Goal: Transaction & Acquisition: Purchase product/service

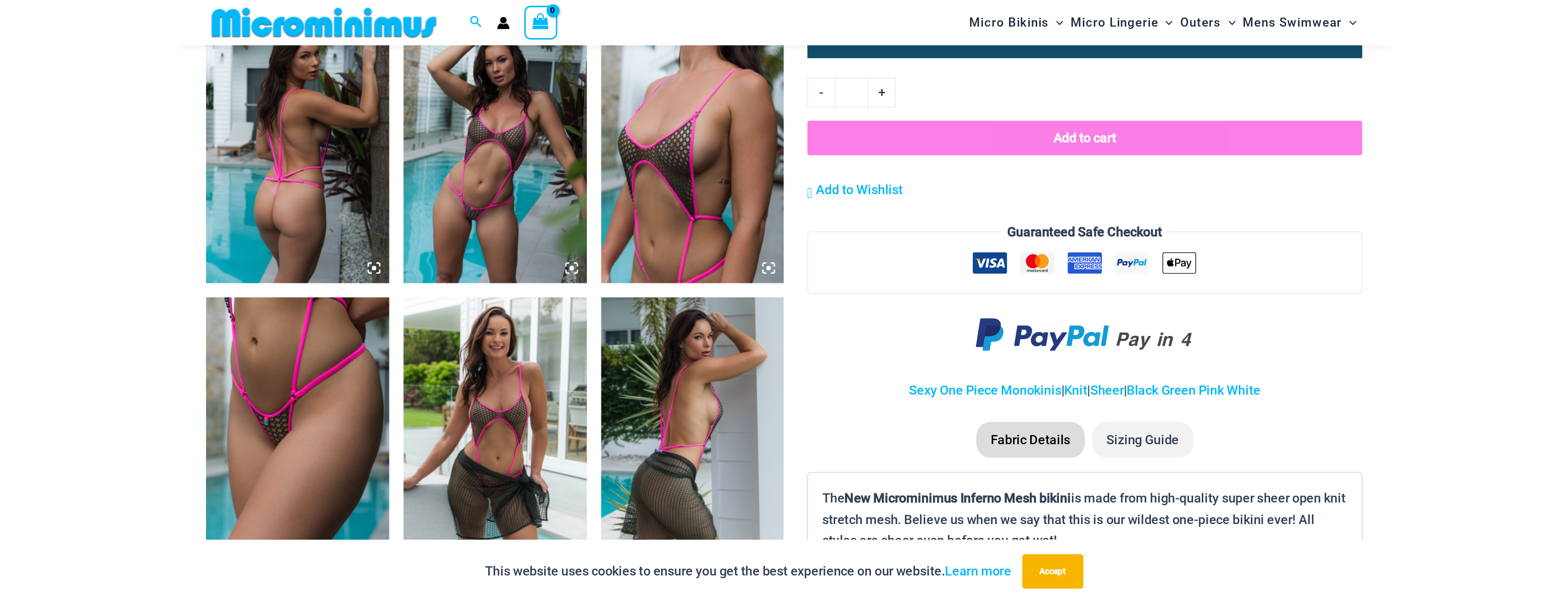
scroll to position [634, 0]
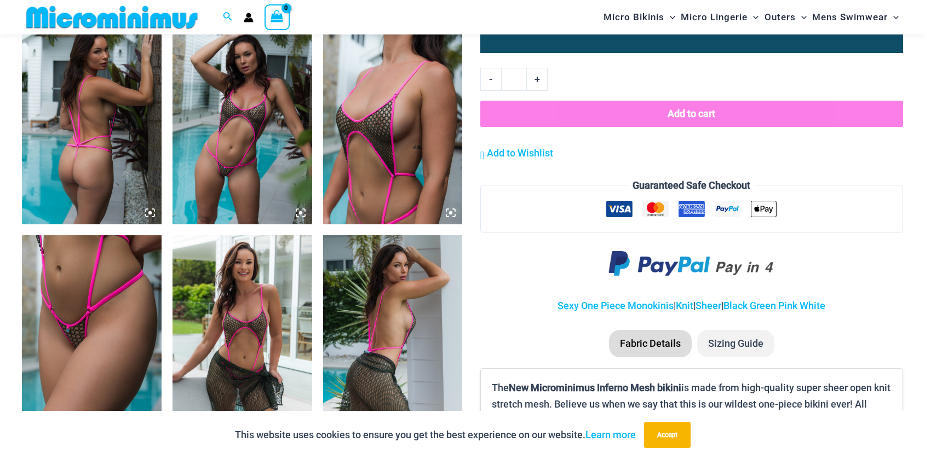
click at [99, 151] on img at bounding box center [92, 119] width 140 height 209
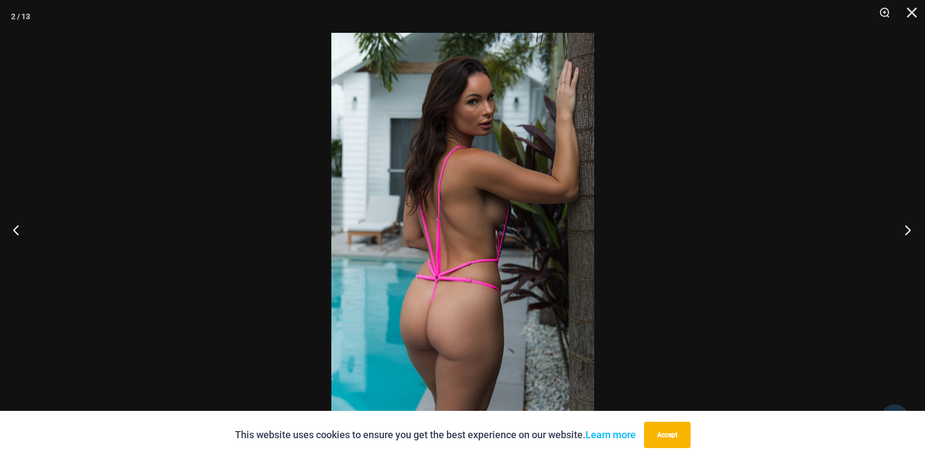
click at [908, 229] on button "Next" at bounding box center [904, 230] width 41 height 55
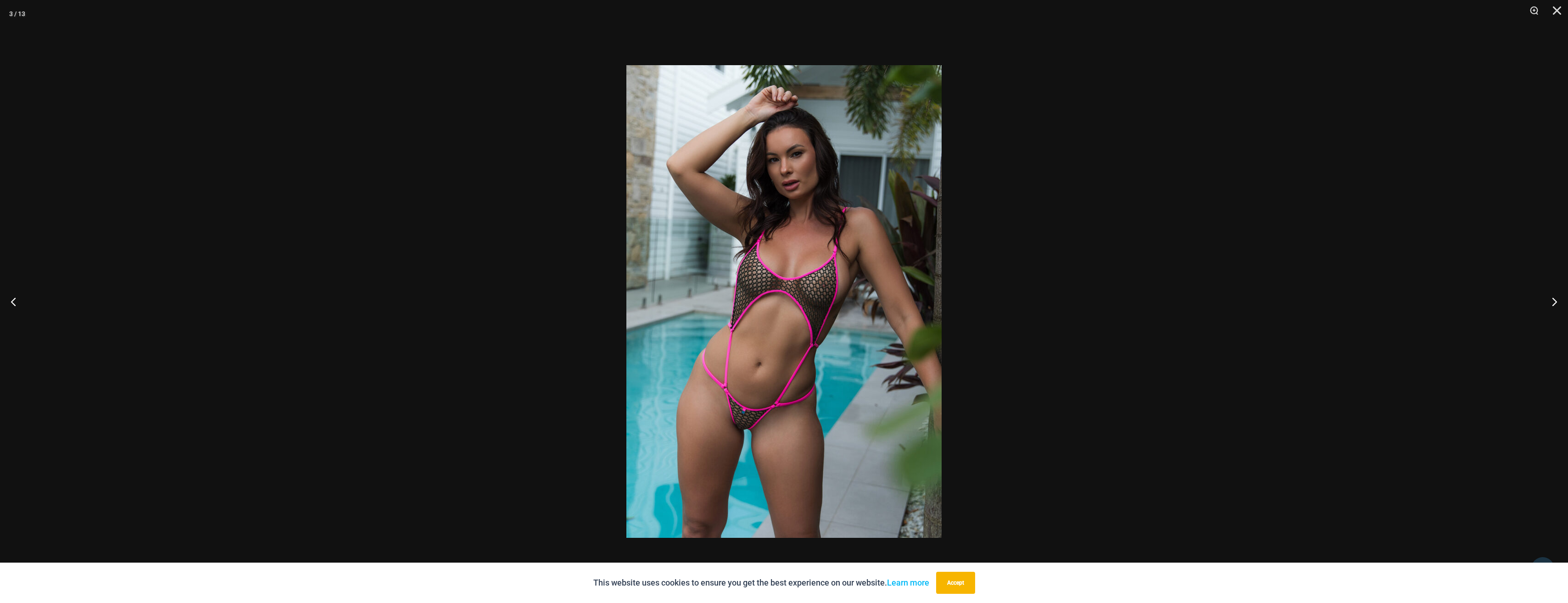
click at [755, 276] on img at bounding box center [784, 302] width 315 height 473
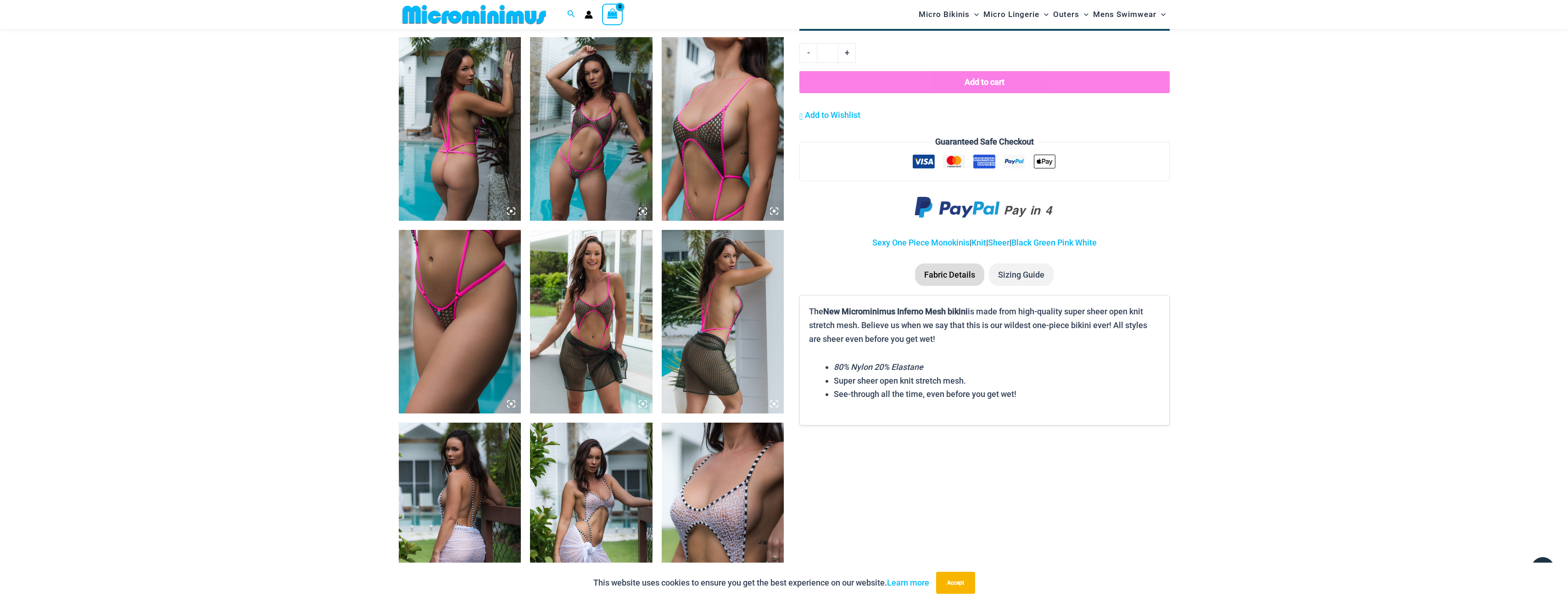
click at [565, 137] on img at bounding box center [591, 128] width 122 height 184
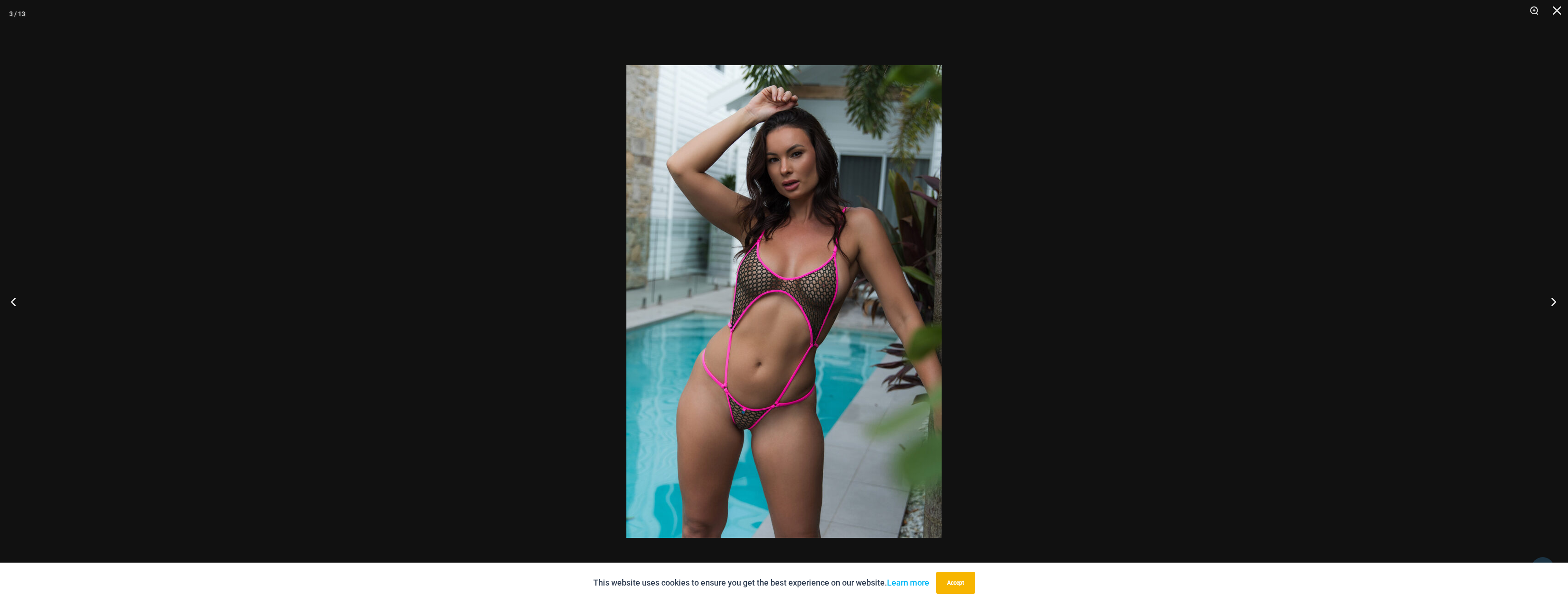
click at [774, 304] on button "Next" at bounding box center [1550, 301] width 34 height 46
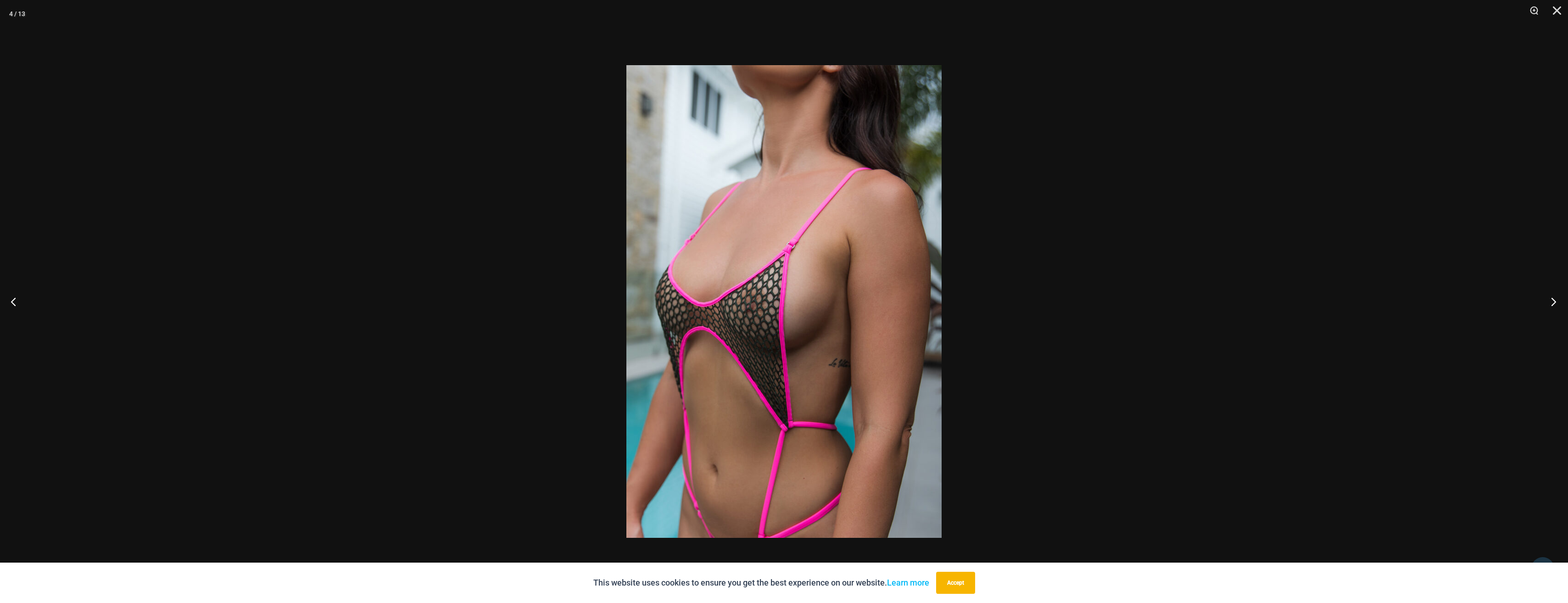
click at [774, 304] on button "Next" at bounding box center [1550, 301] width 34 height 46
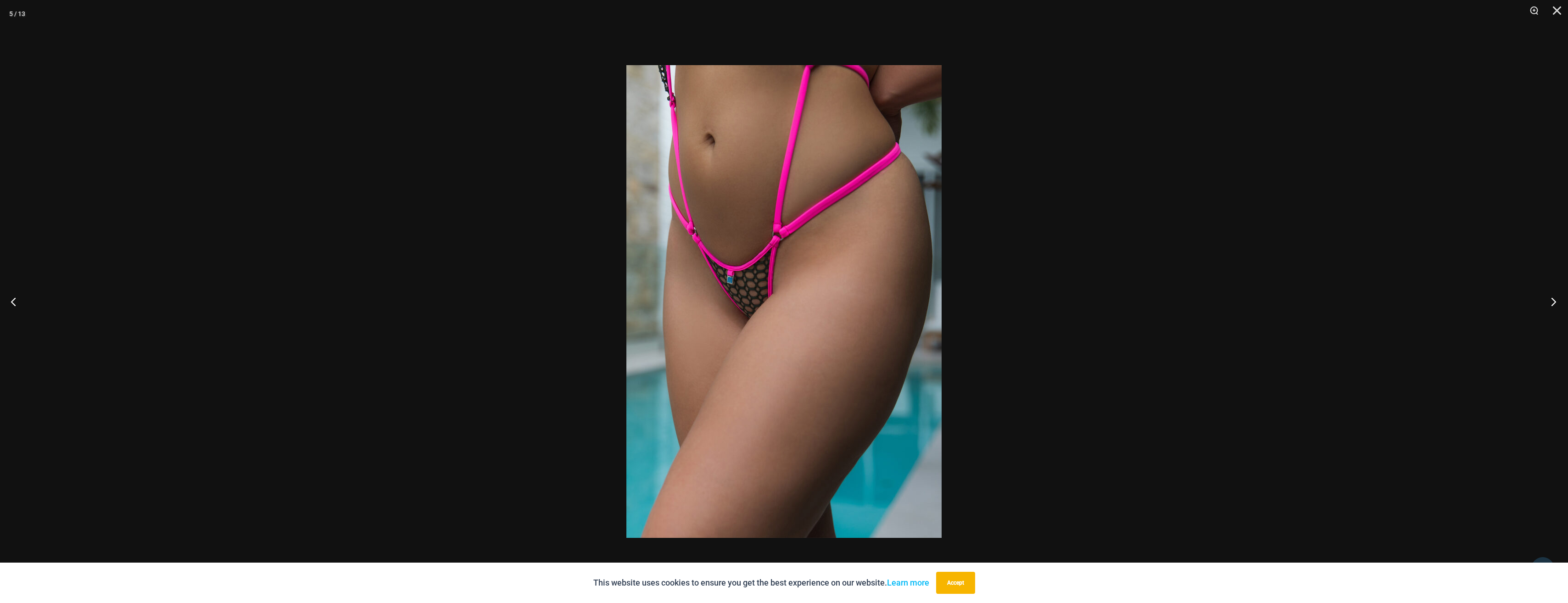
click at [774, 304] on button "Next" at bounding box center [1550, 301] width 34 height 46
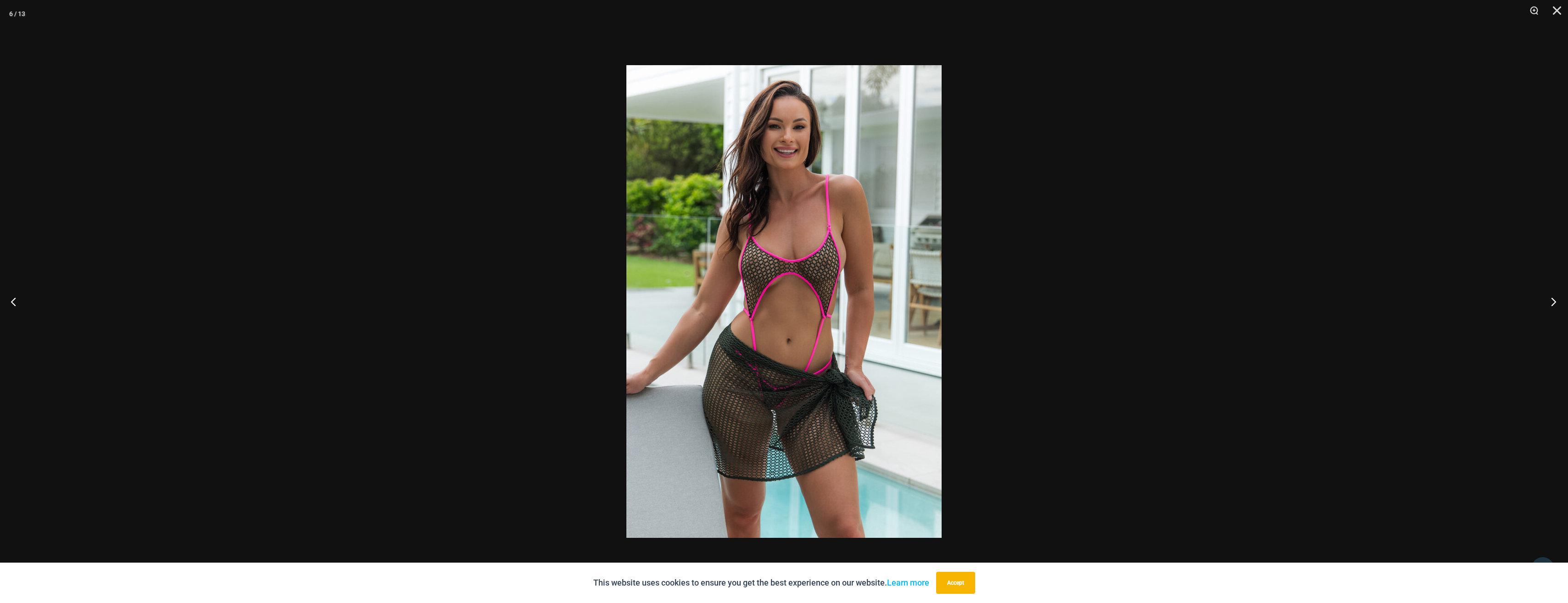
click at [774, 304] on button "Next" at bounding box center [1550, 301] width 34 height 46
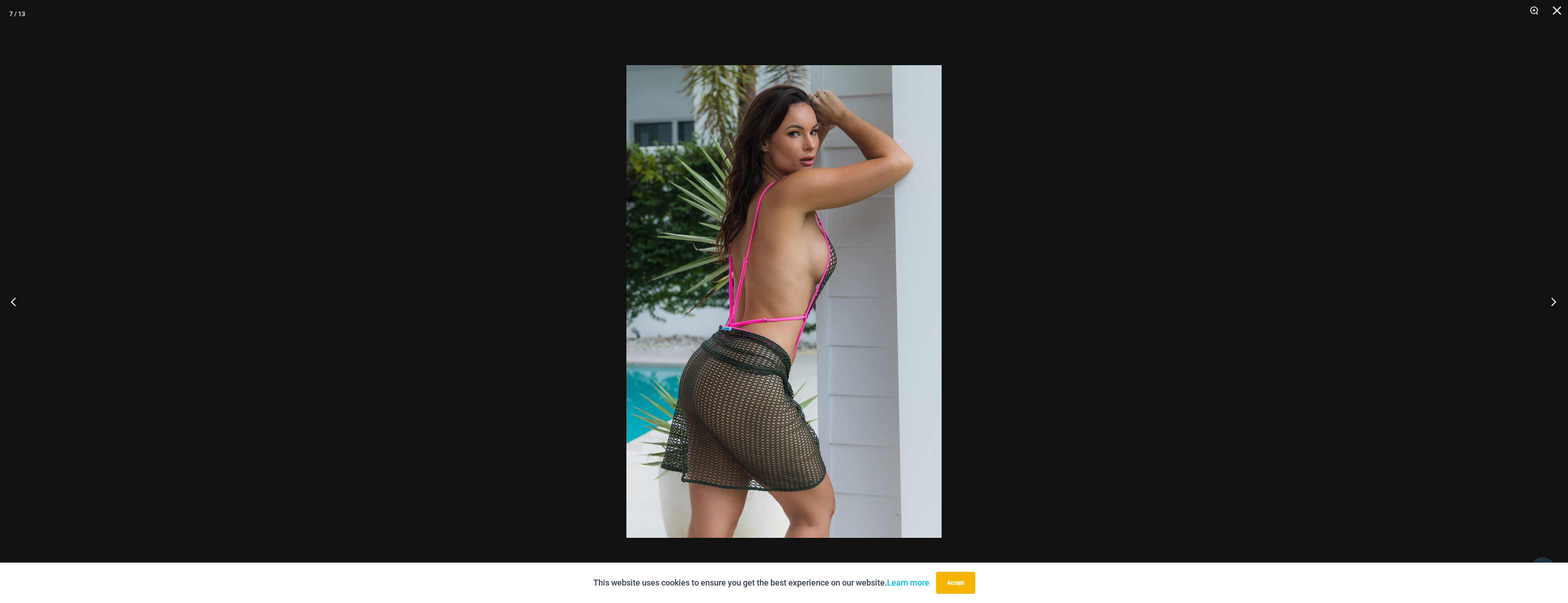
click at [774, 304] on button "Next" at bounding box center [1550, 301] width 34 height 46
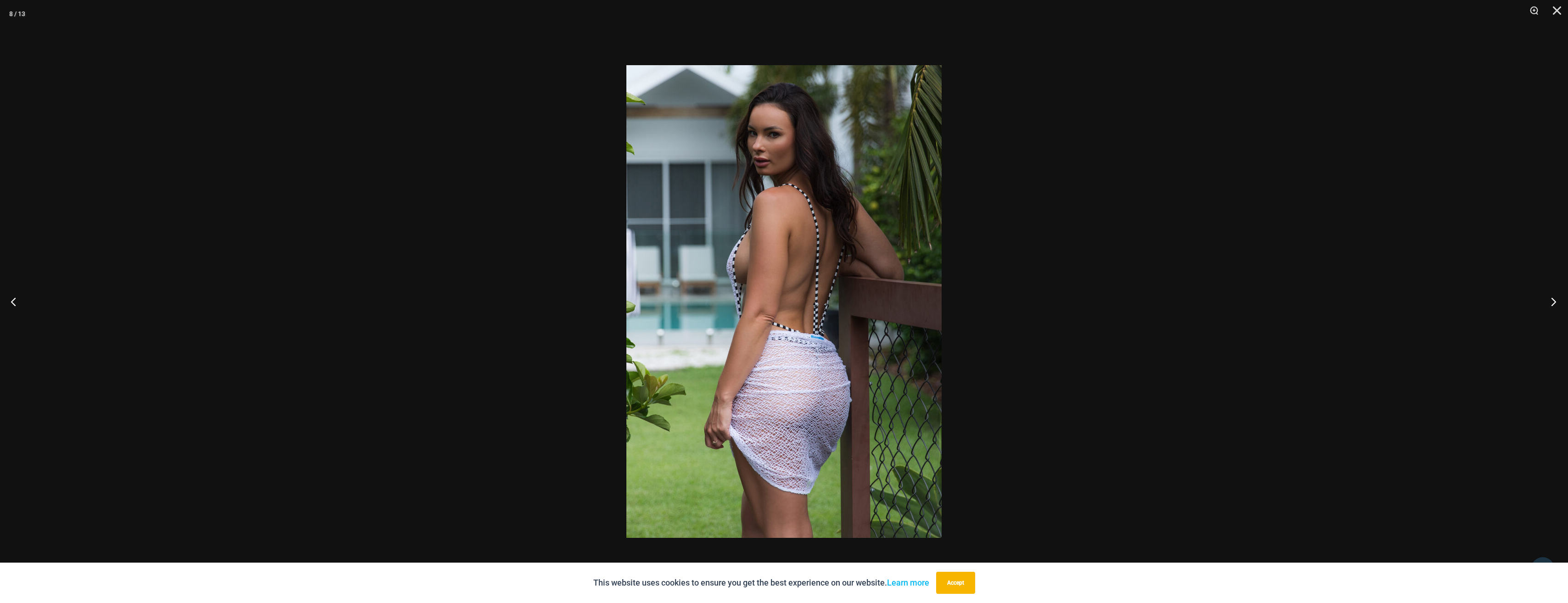
click at [774, 304] on button "Next" at bounding box center [1550, 301] width 34 height 46
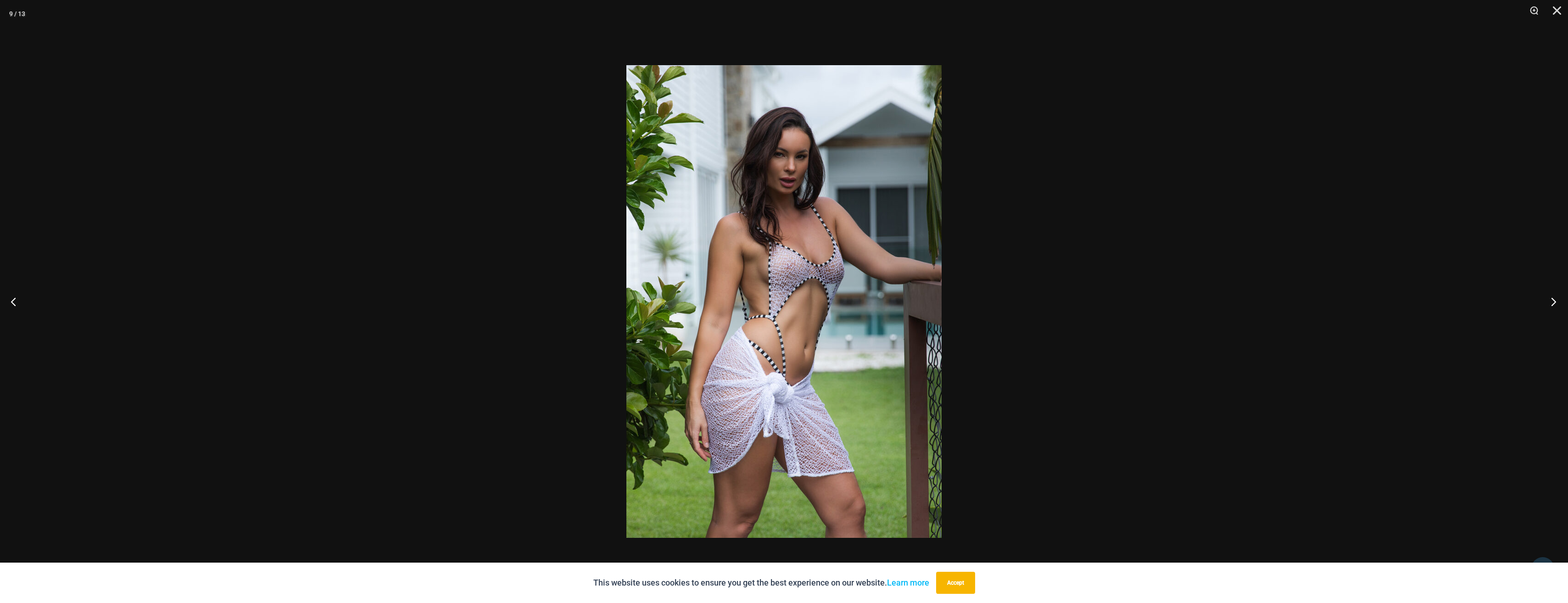
click at [774, 304] on button "Next" at bounding box center [1550, 301] width 34 height 46
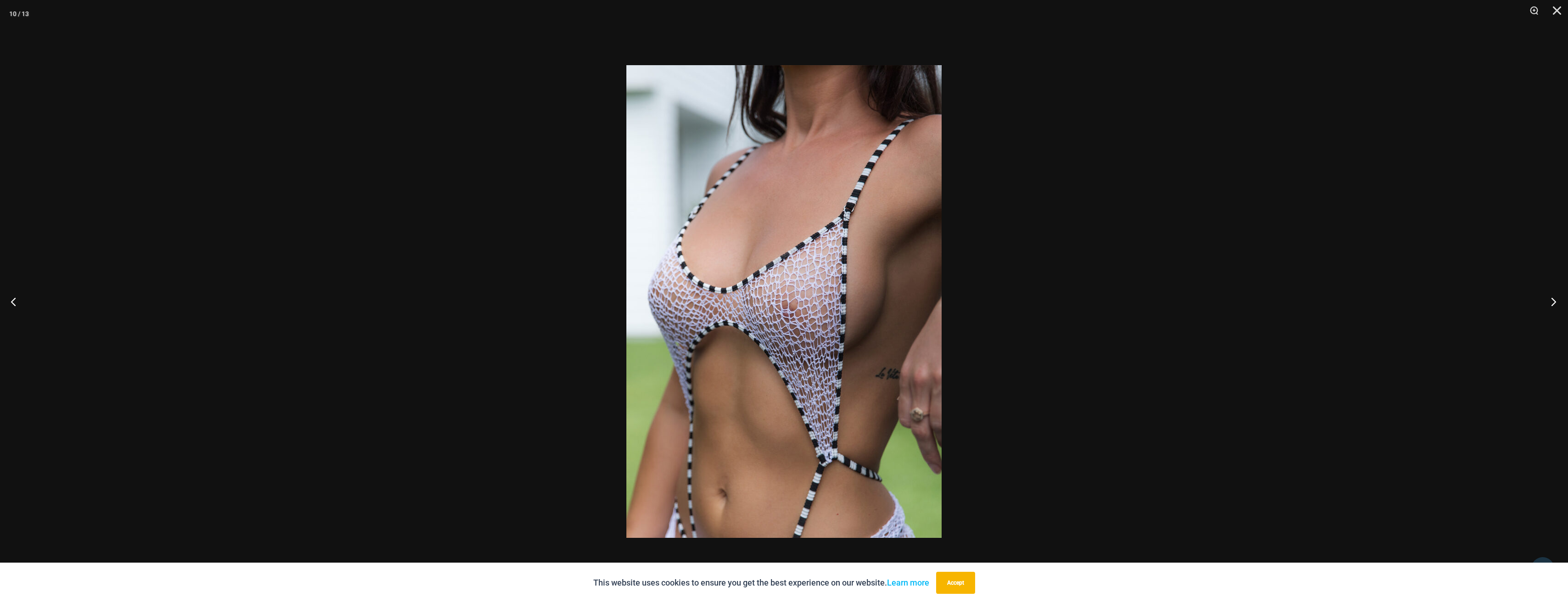
click at [774, 304] on button "Next" at bounding box center [1550, 301] width 34 height 46
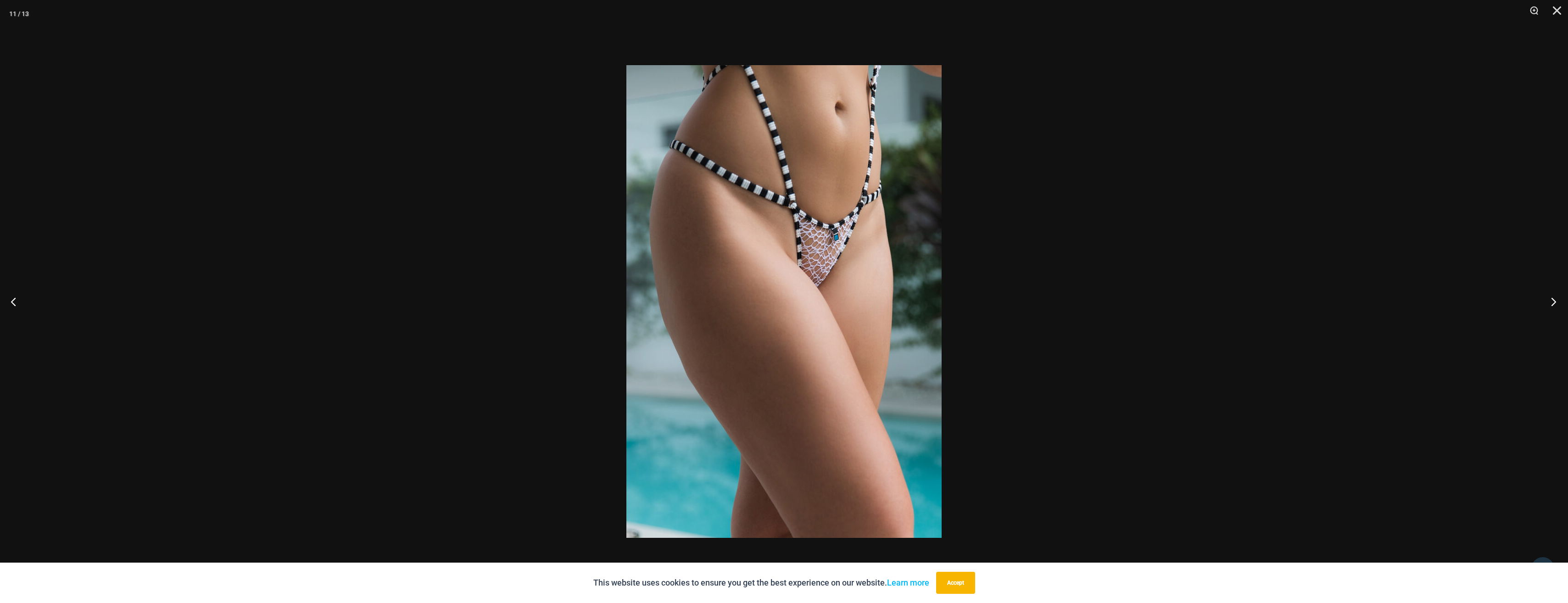
click at [774, 304] on button "Next" at bounding box center [1550, 301] width 34 height 46
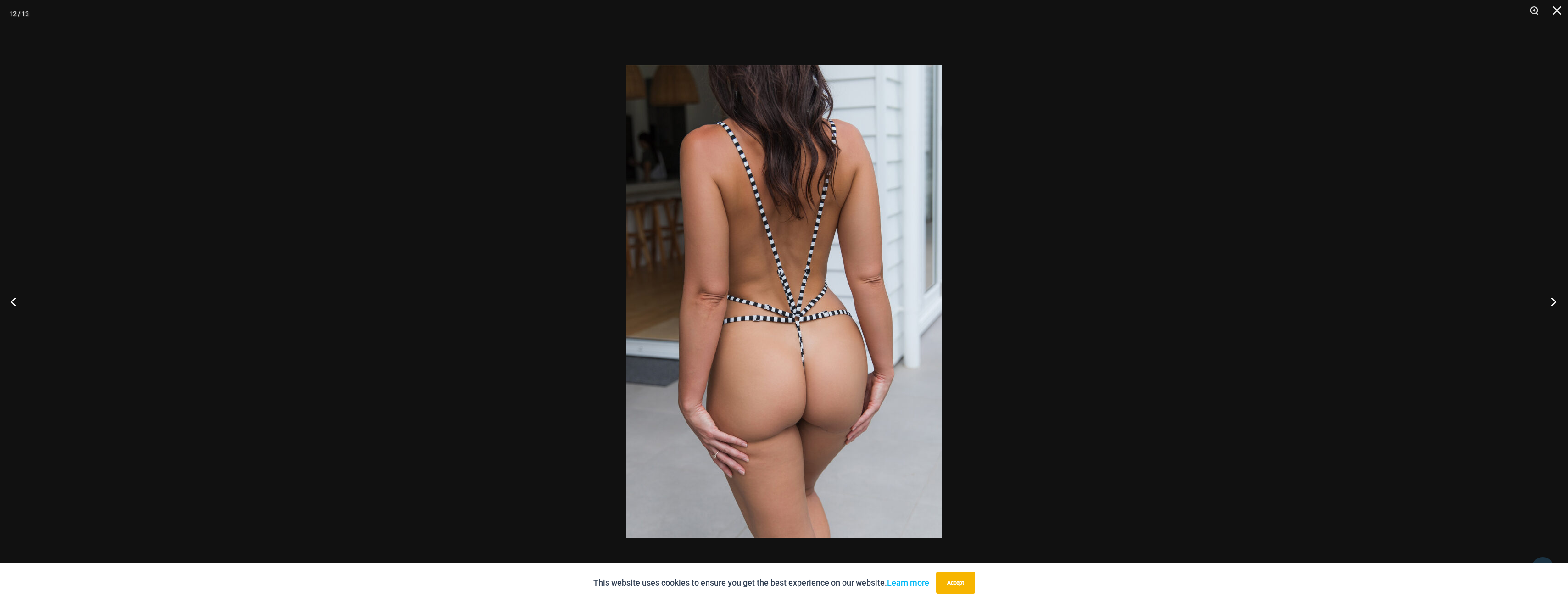
click at [774, 304] on button "Next" at bounding box center [1550, 301] width 34 height 46
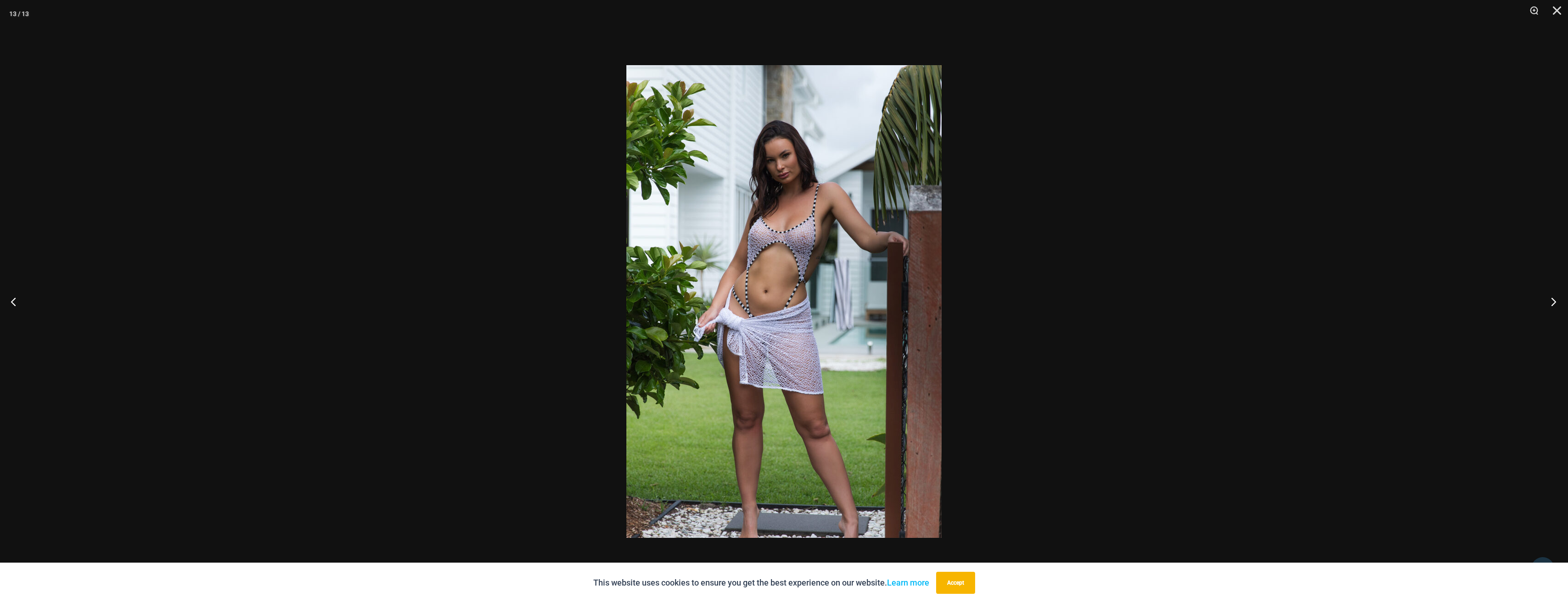
click at [774, 304] on button "Next" at bounding box center [1550, 301] width 34 height 46
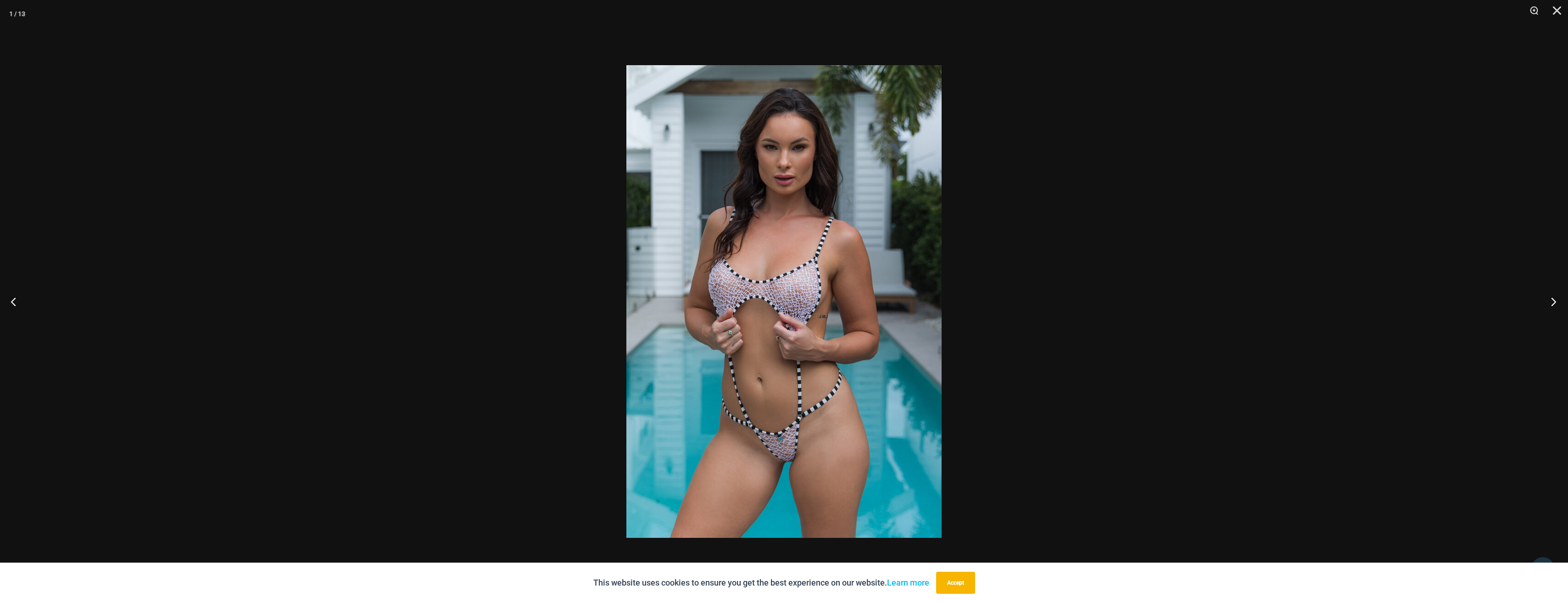
click at [774, 304] on button "Next" at bounding box center [1550, 301] width 34 height 46
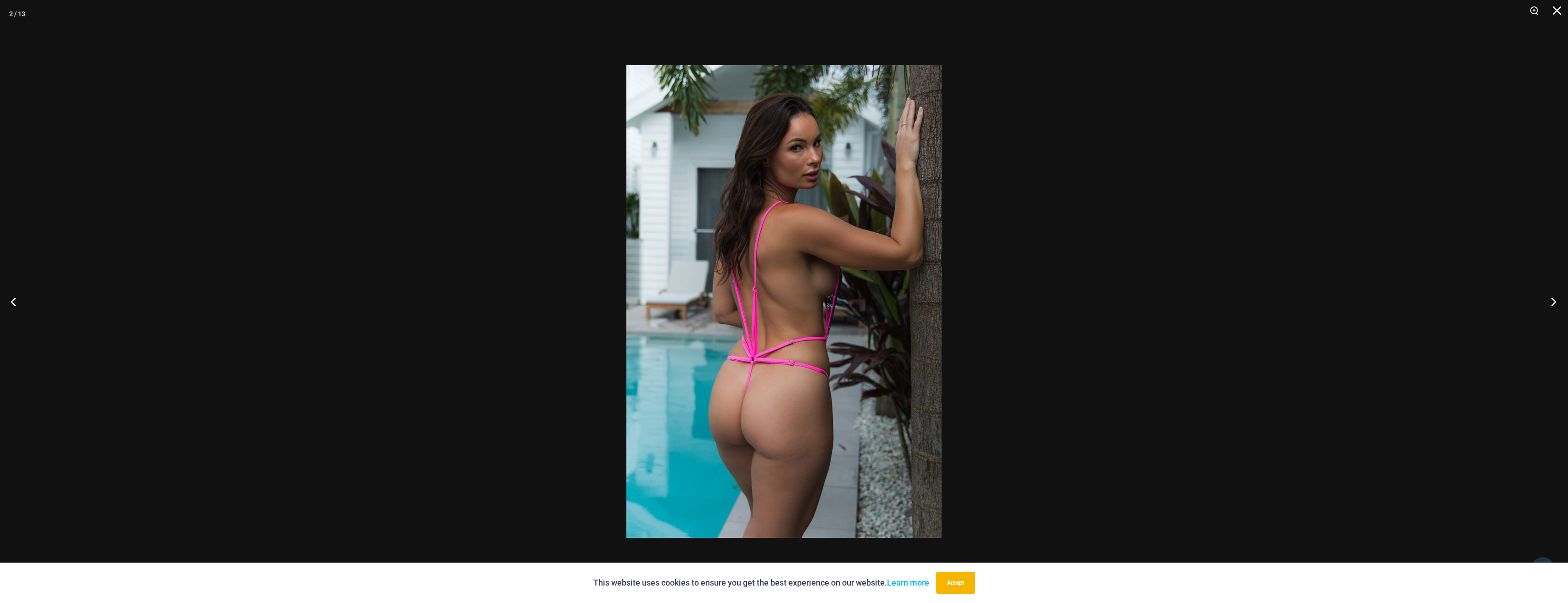
click at [774, 317] on div "2 / 13" at bounding box center [784, 301] width 1568 height 603
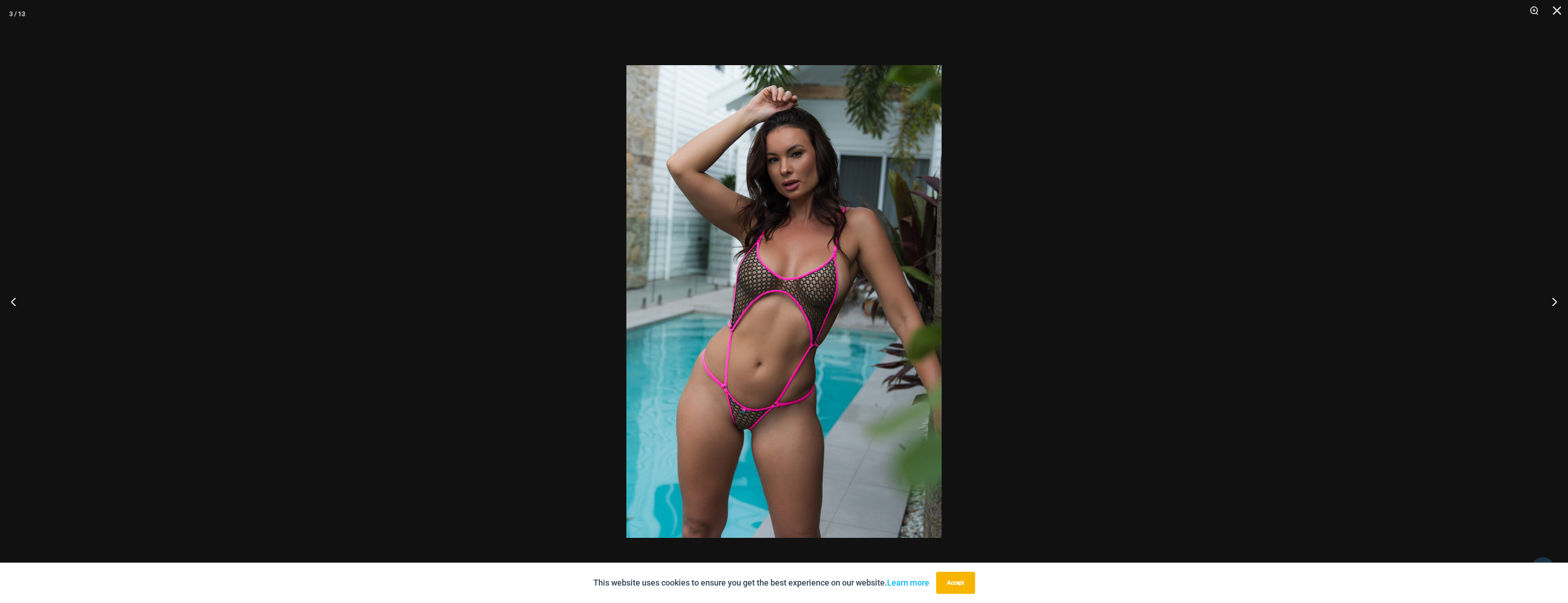
click at [774, 324] on img at bounding box center [784, 302] width 315 height 473
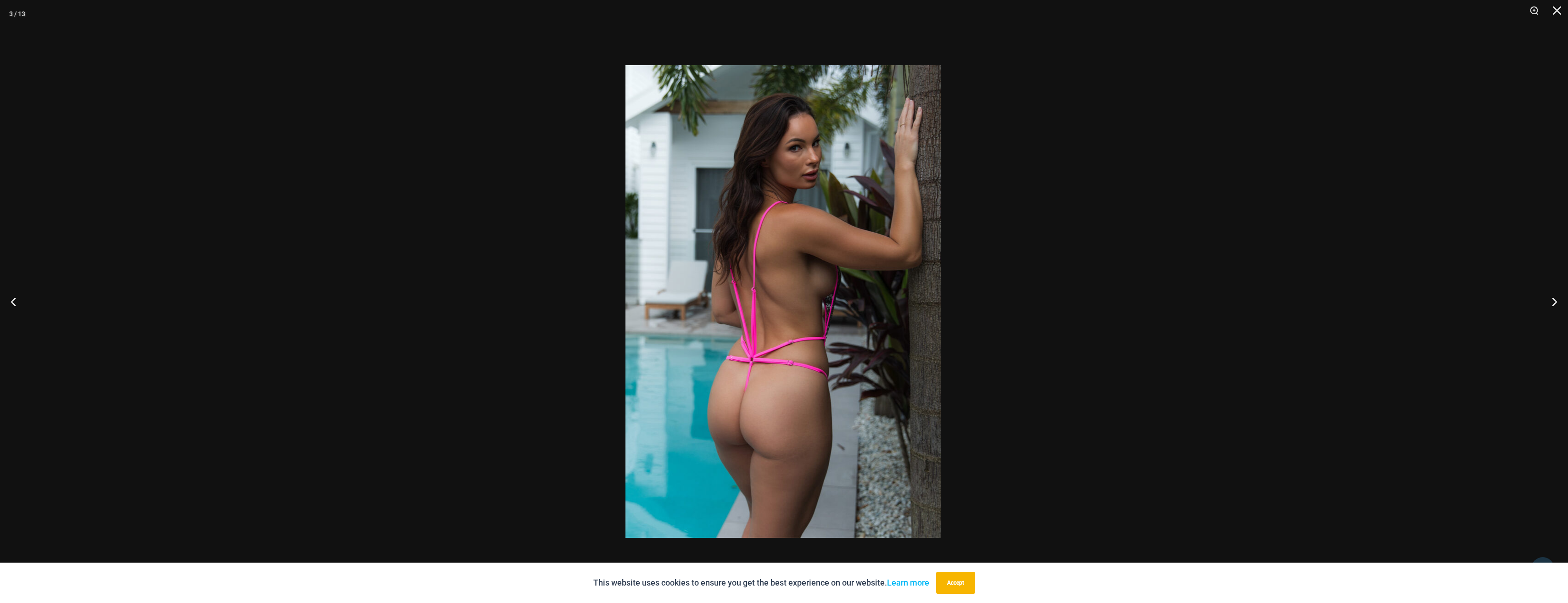
click at [774, 312] on img at bounding box center [783, 302] width 315 height 473
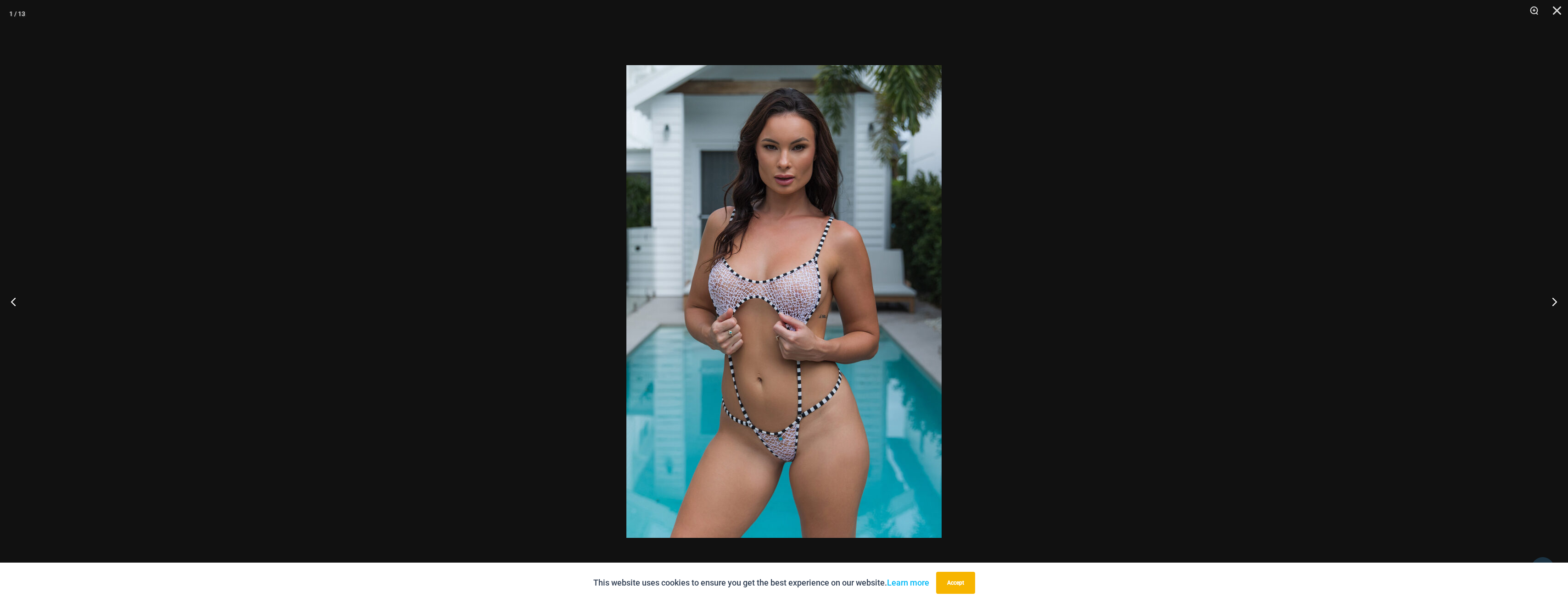
click at [774, 313] on div at bounding box center [784, 301] width 1568 height 603
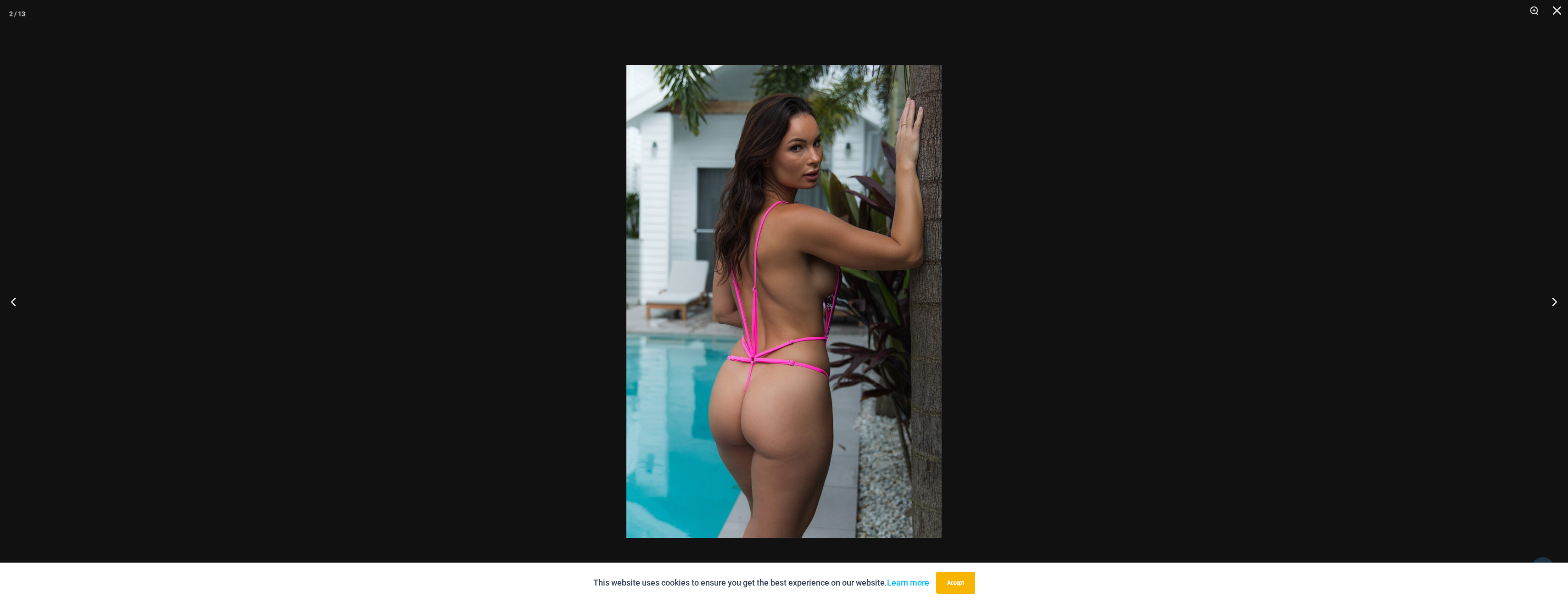
click at [774, 313] on div at bounding box center [784, 301] width 1568 height 603
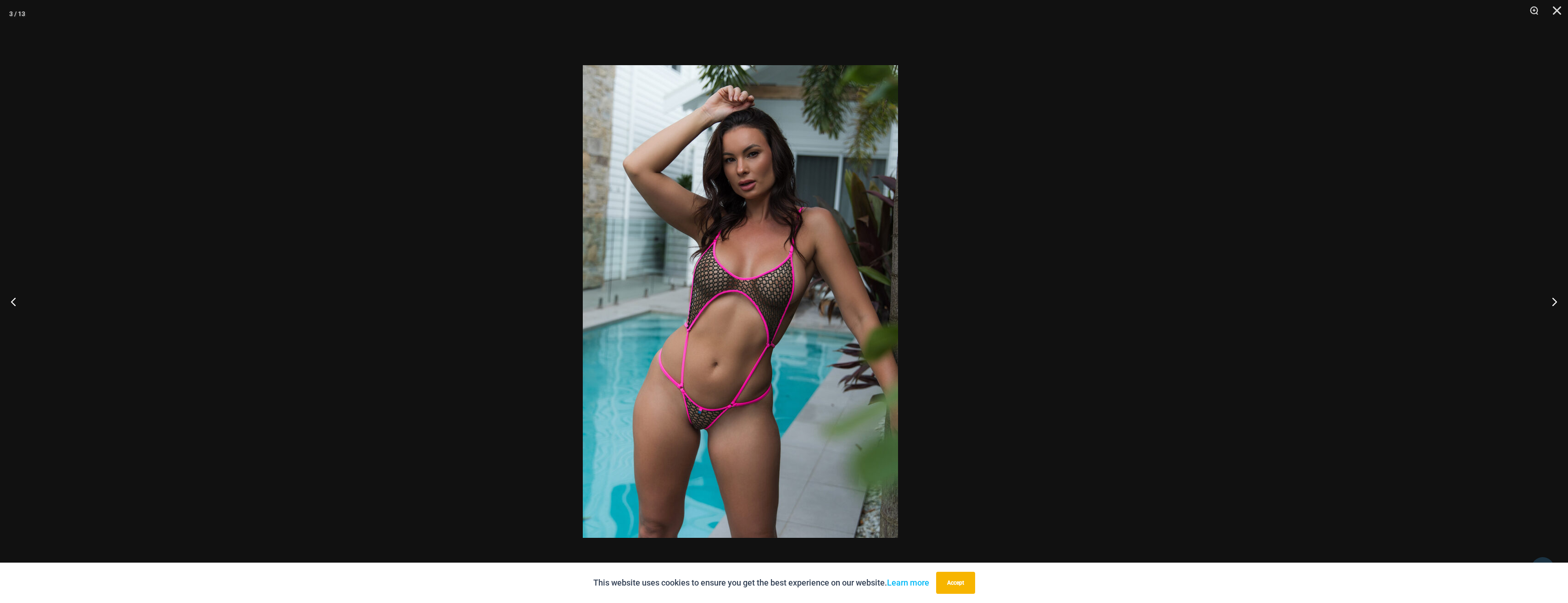
click at [774, 307] on div at bounding box center [740, 301] width 1568 height 603
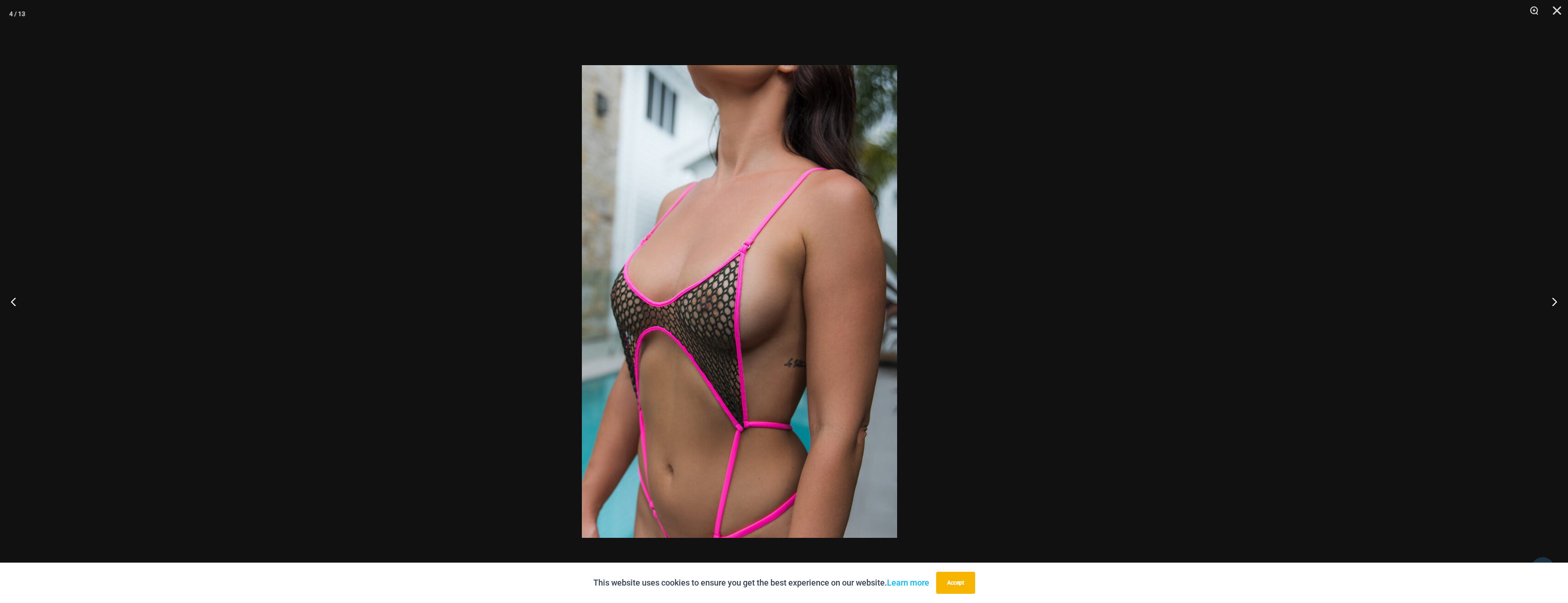
click at [774, 260] on div at bounding box center [739, 301] width 1568 height 603
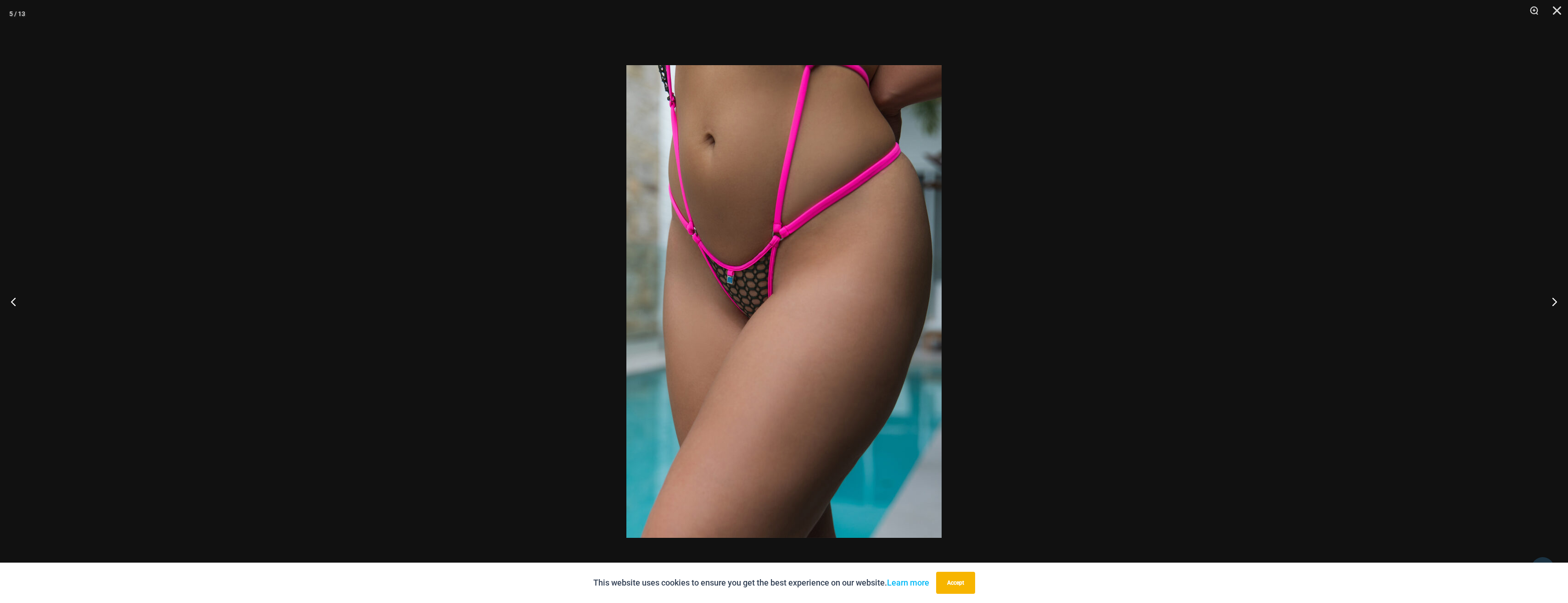
click at [774, 300] on div at bounding box center [784, 301] width 1568 height 603
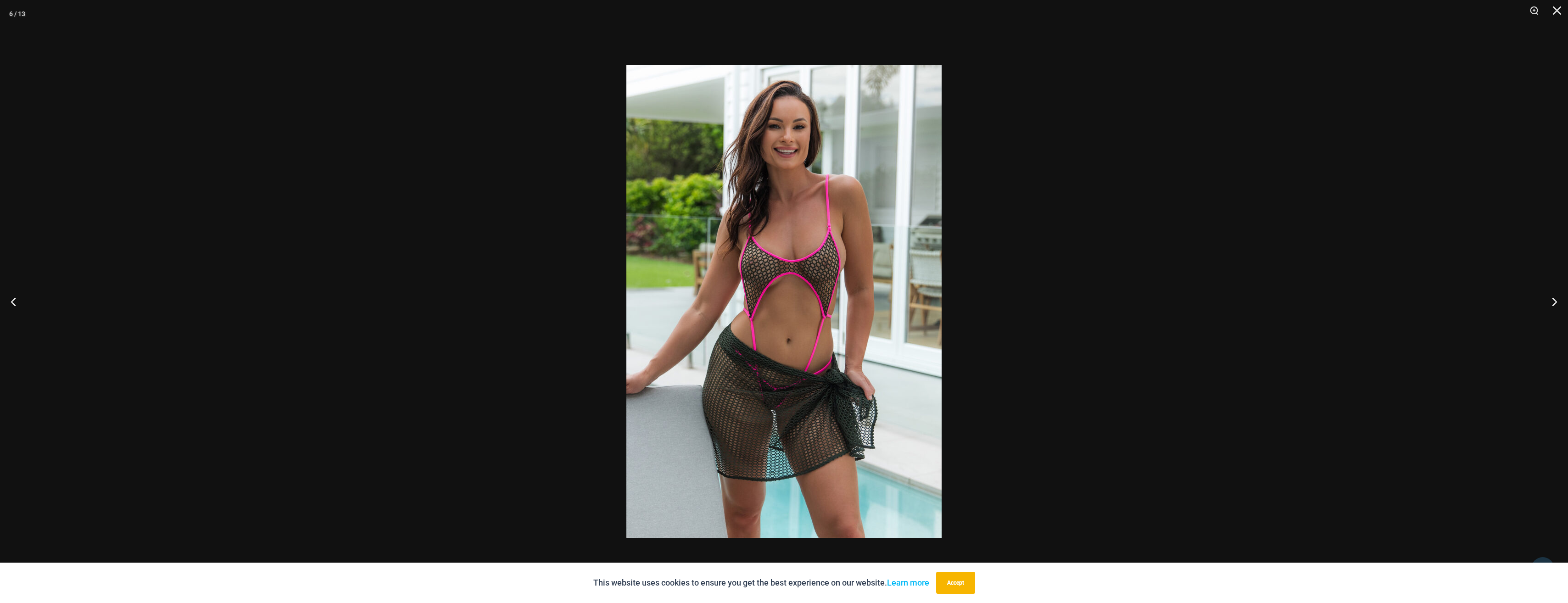
click at [774, 319] on div at bounding box center [784, 301] width 1568 height 603
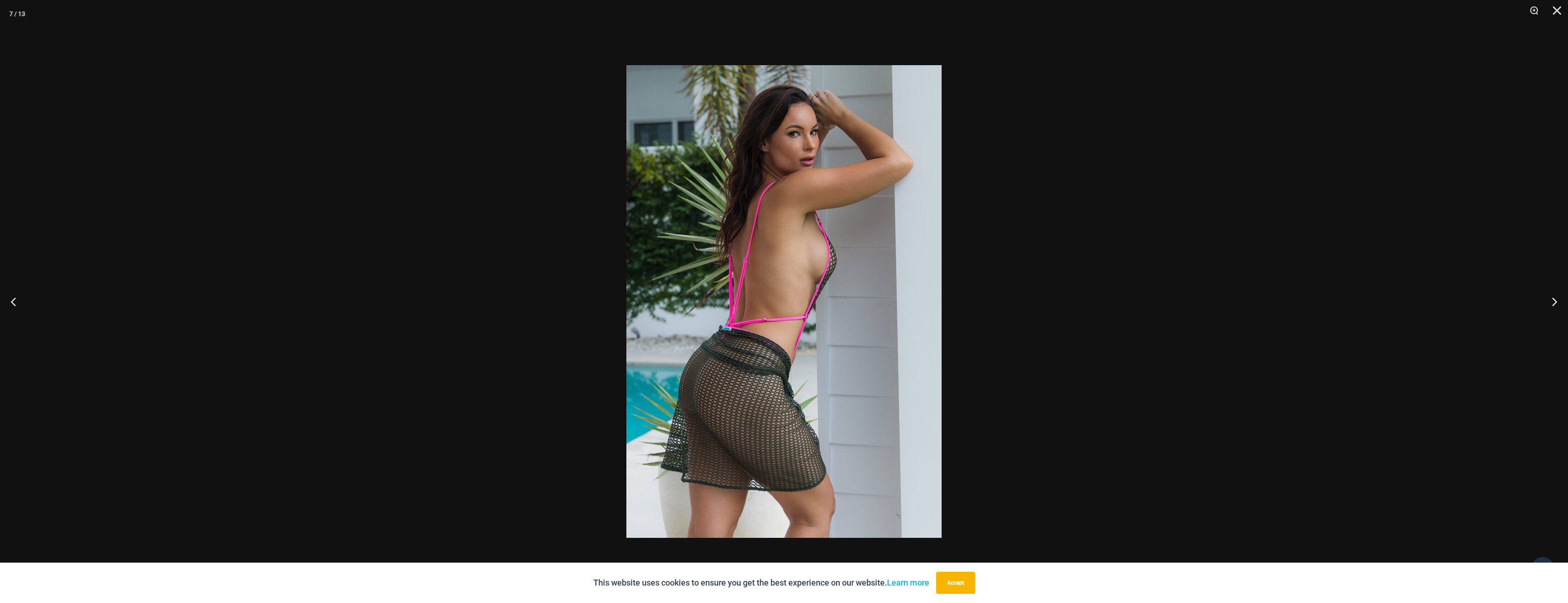
click at [774, 302] on div at bounding box center [784, 301] width 1568 height 603
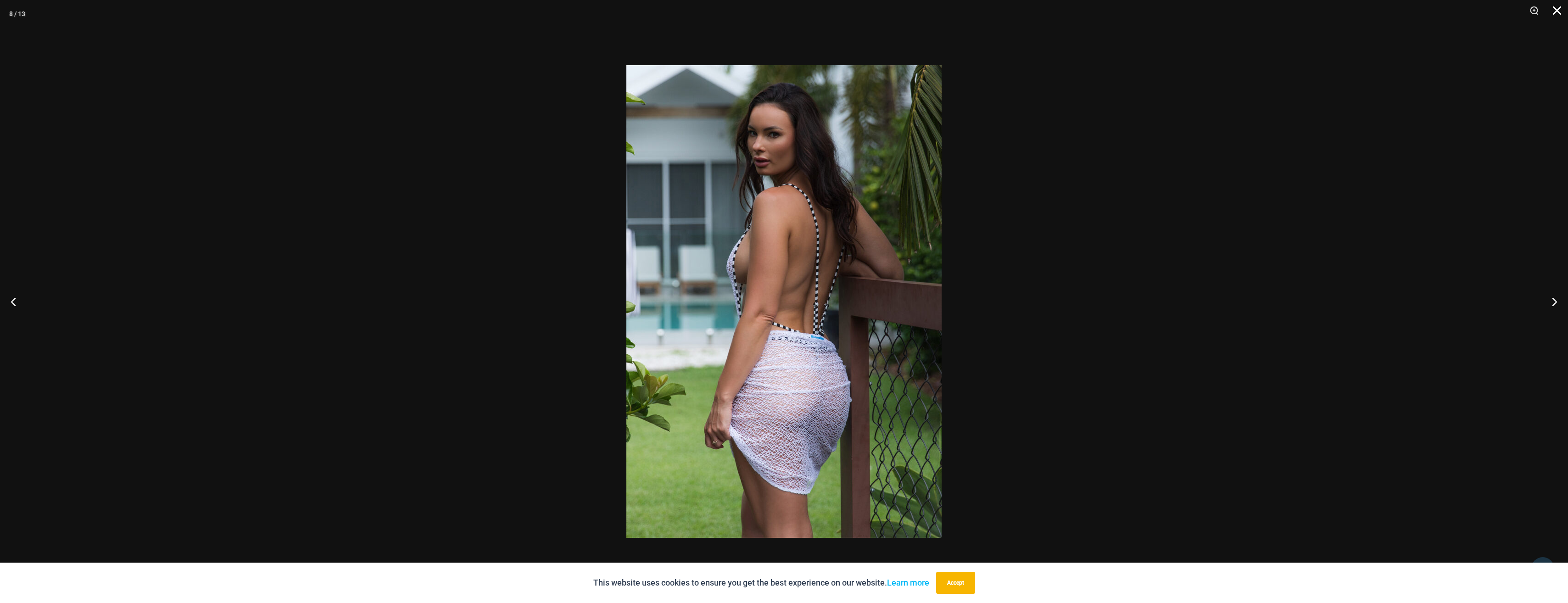
click at [774, 12] on button "Close" at bounding box center [1553, 13] width 23 height 28
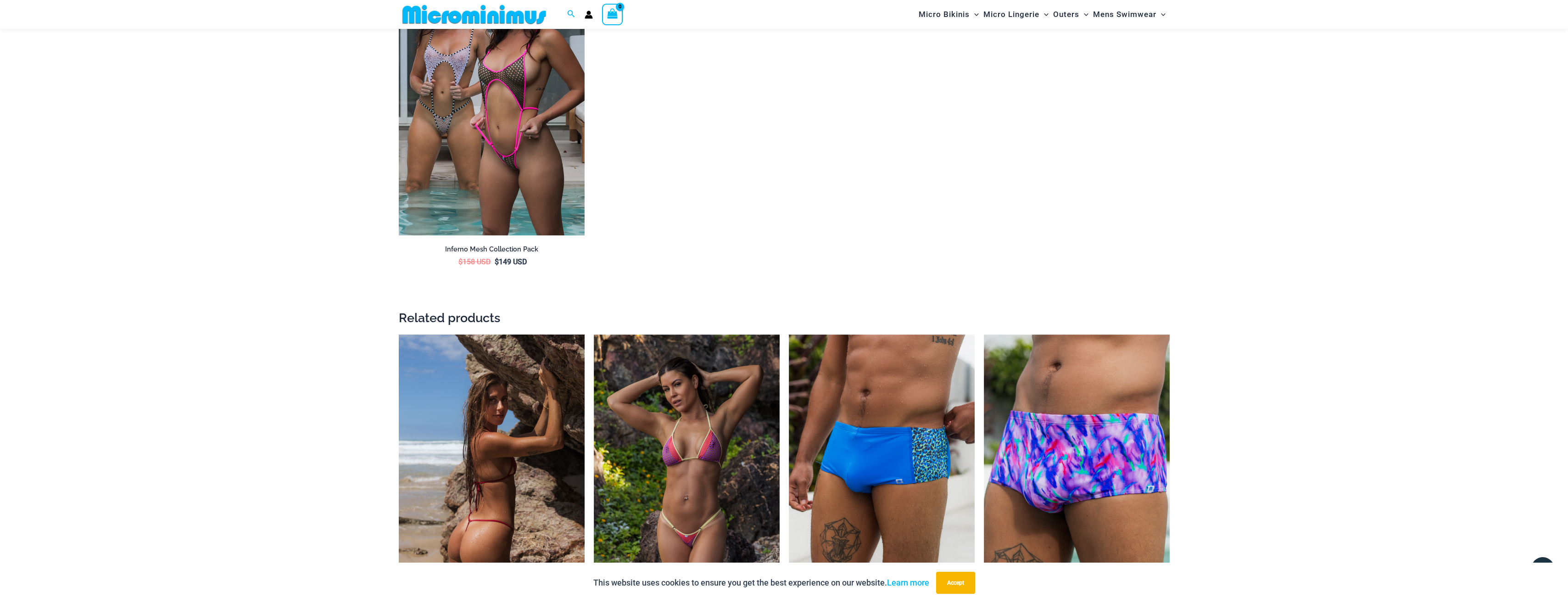
scroll to position [1736, 0]
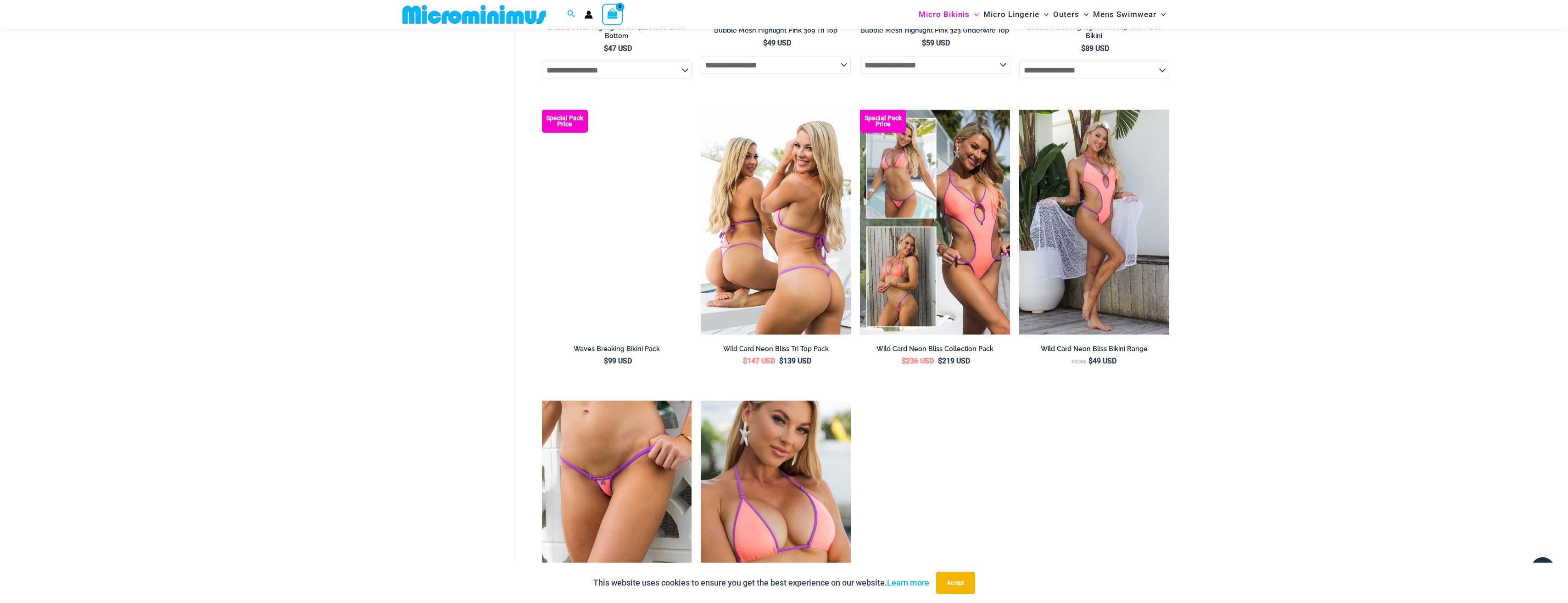
scroll to position [1507, 0]
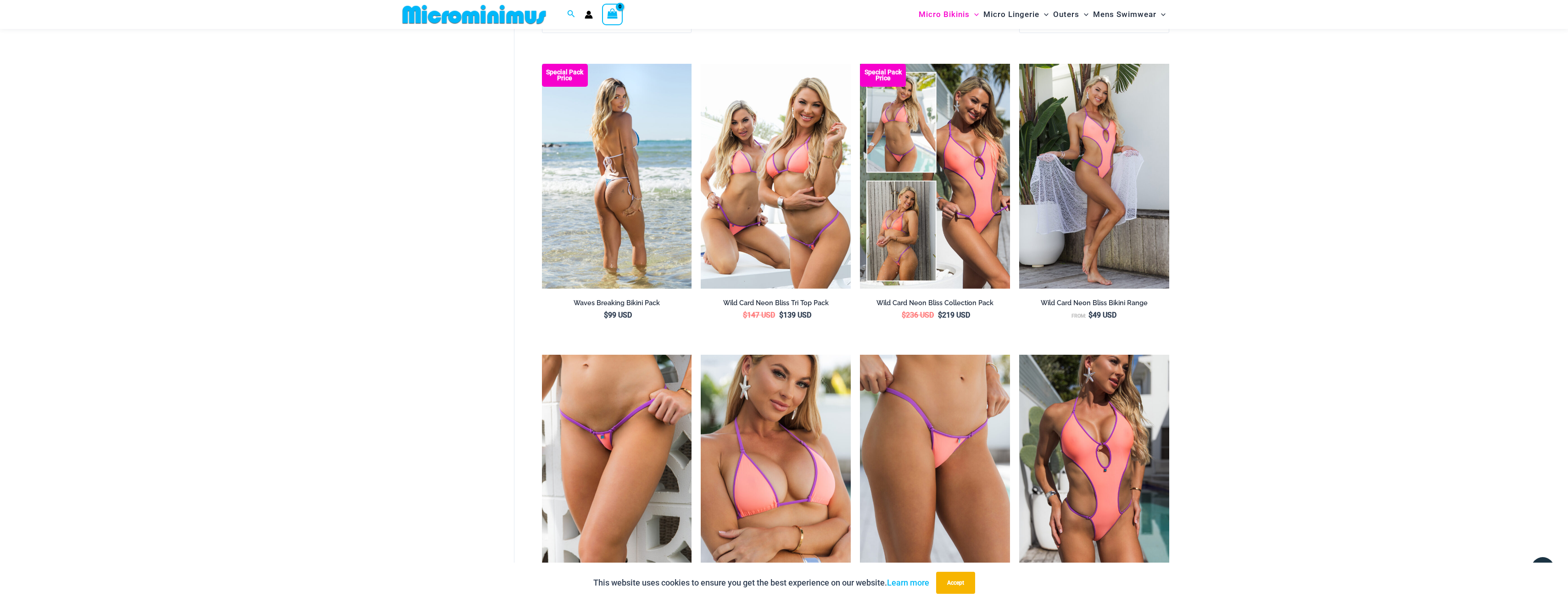
click at [614, 225] on img at bounding box center [617, 176] width 150 height 225
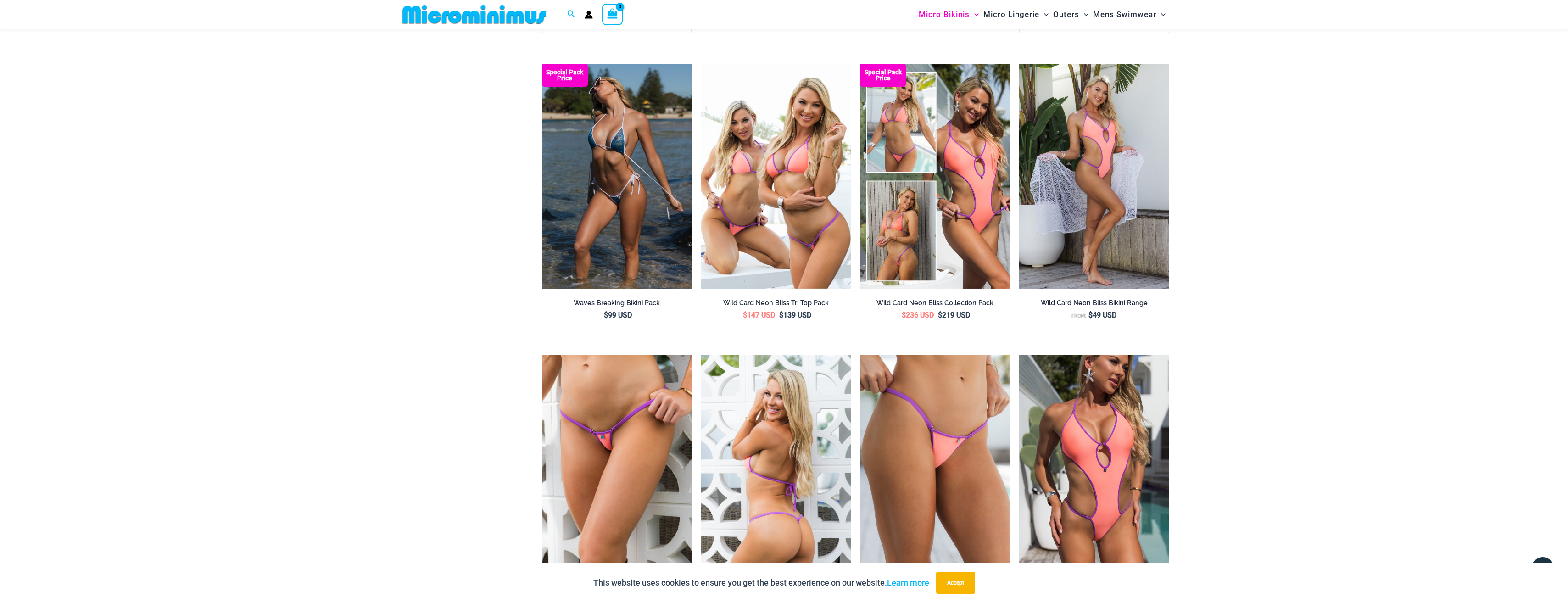
click at [772, 408] on img at bounding box center [775, 467] width 150 height 225
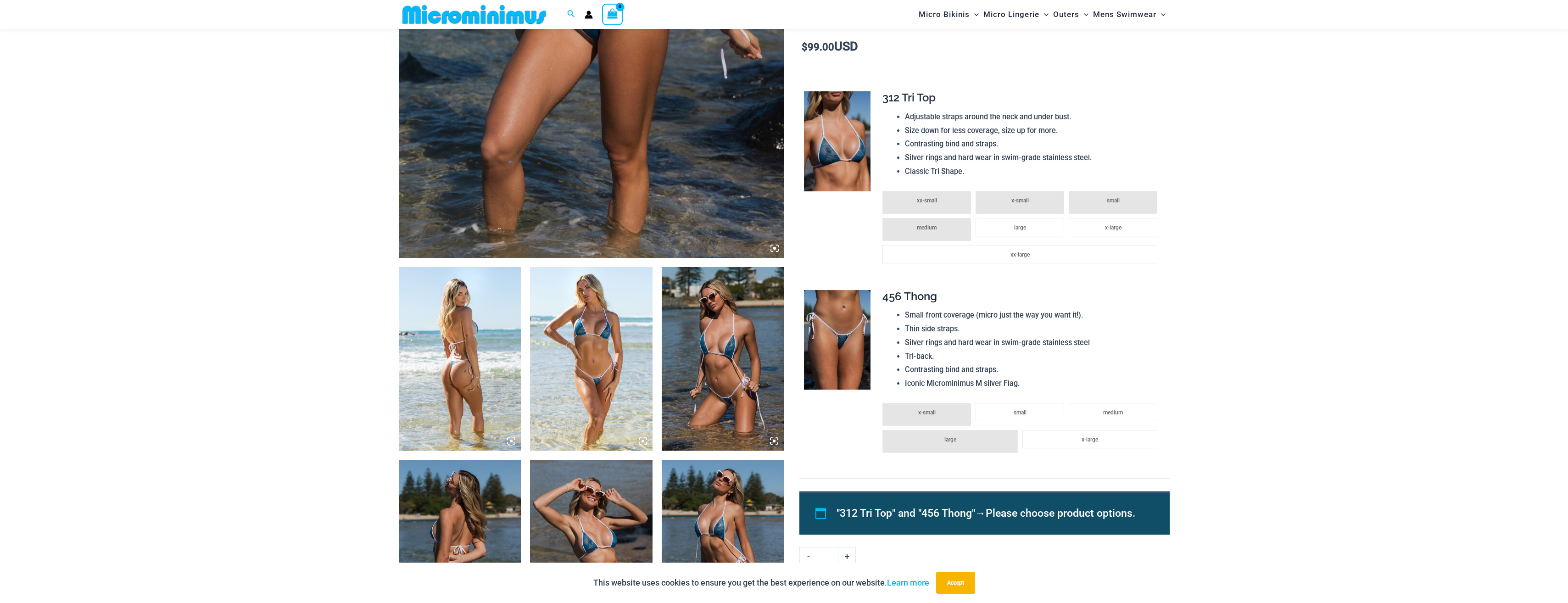
scroll to position [404, 0]
click at [474, 382] on img at bounding box center [460, 358] width 122 height 184
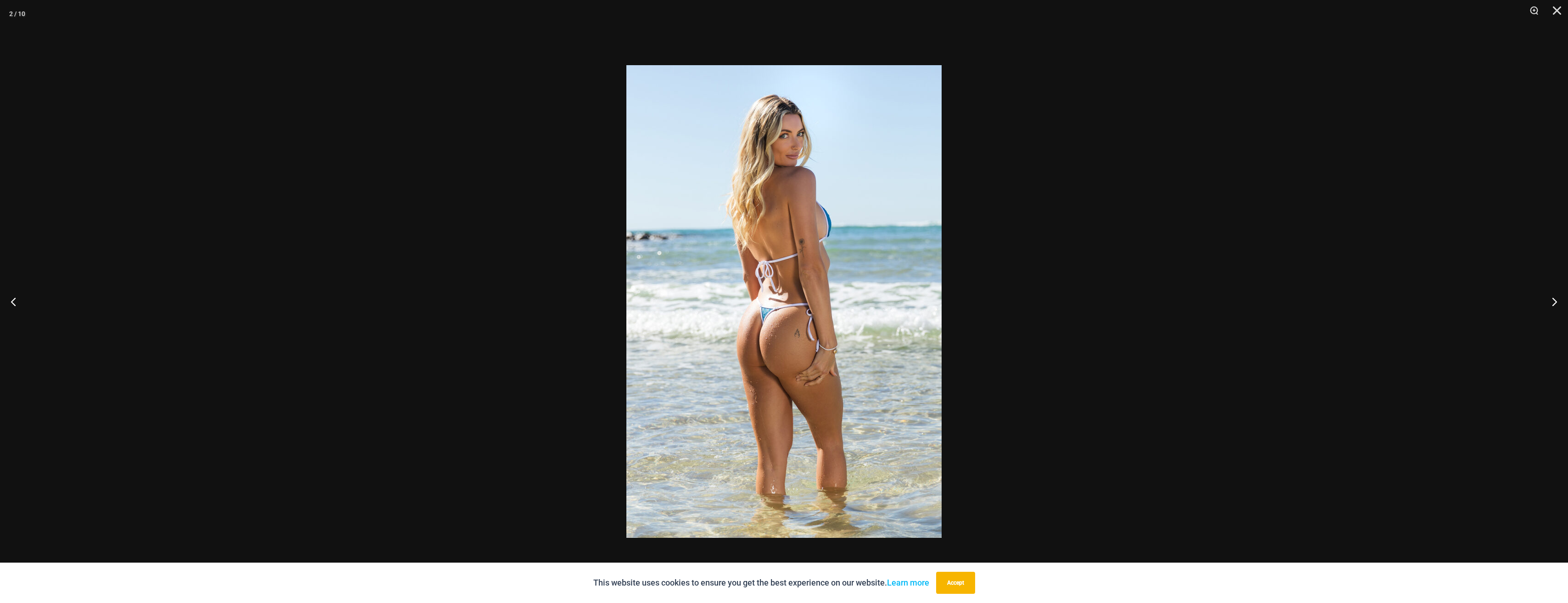
click at [867, 329] on div at bounding box center [784, 301] width 1568 height 603
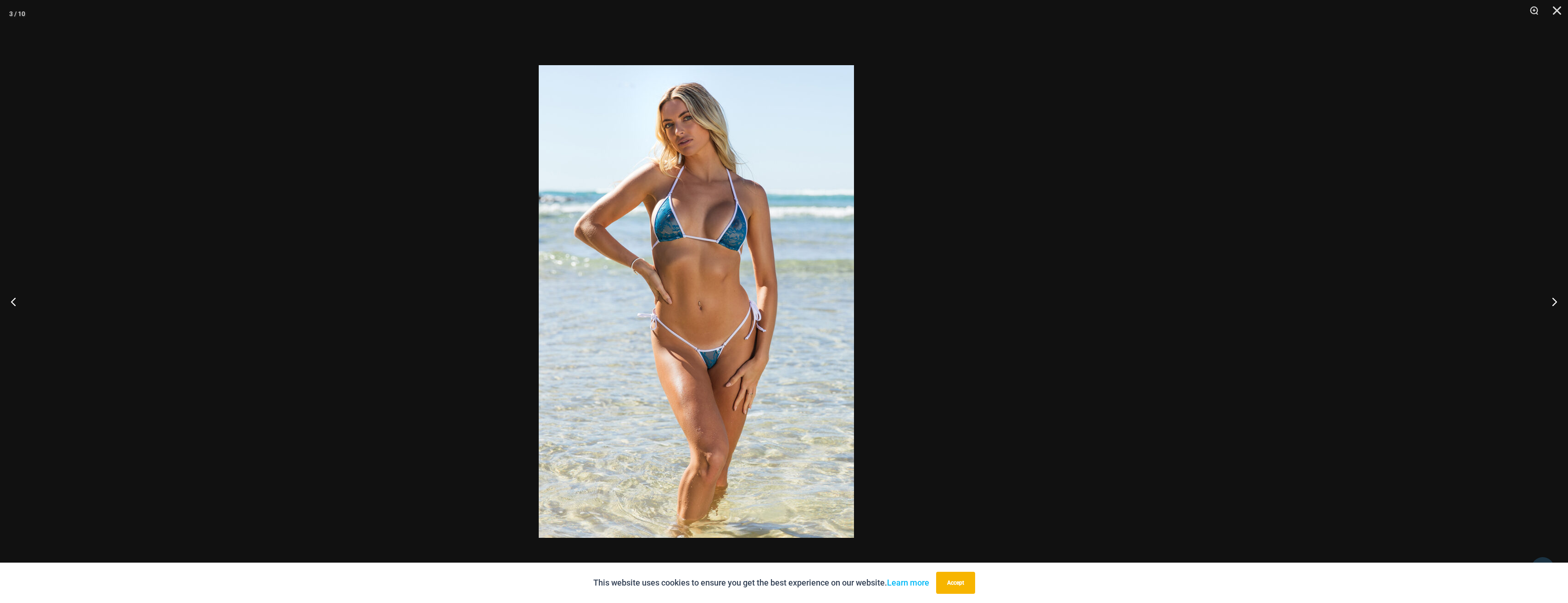
click at [1028, 349] on div at bounding box center [696, 301] width 1568 height 603
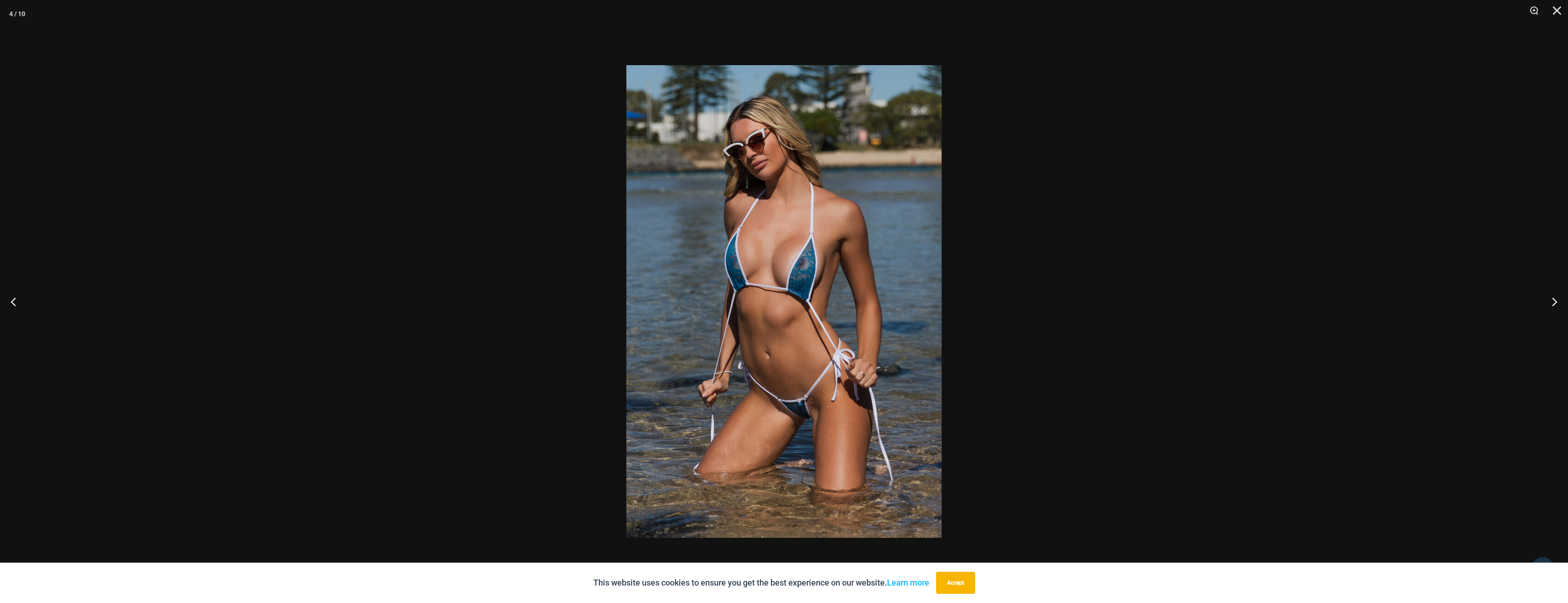
click at [969, 347] on div at bounding box center [784, 301] width 1568 height 603
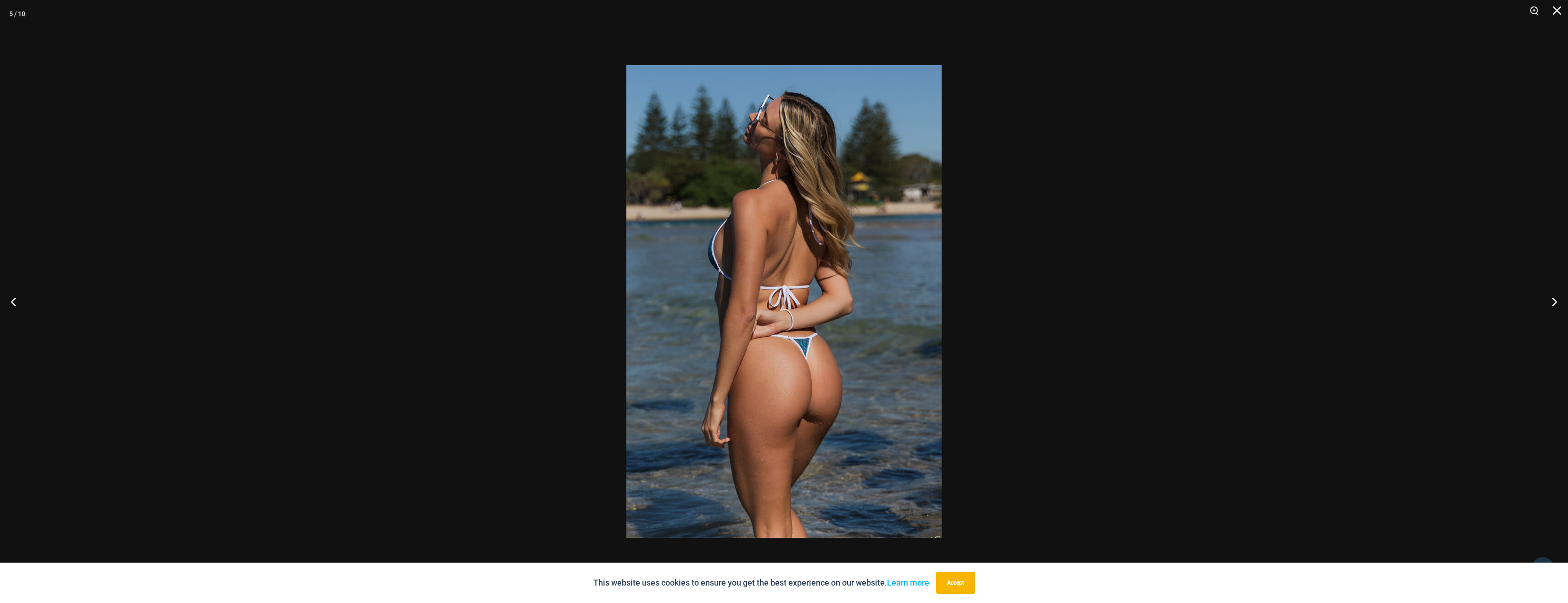
click at [1064, 321] on div at bounding box center [784, 301] width 1568 height 603
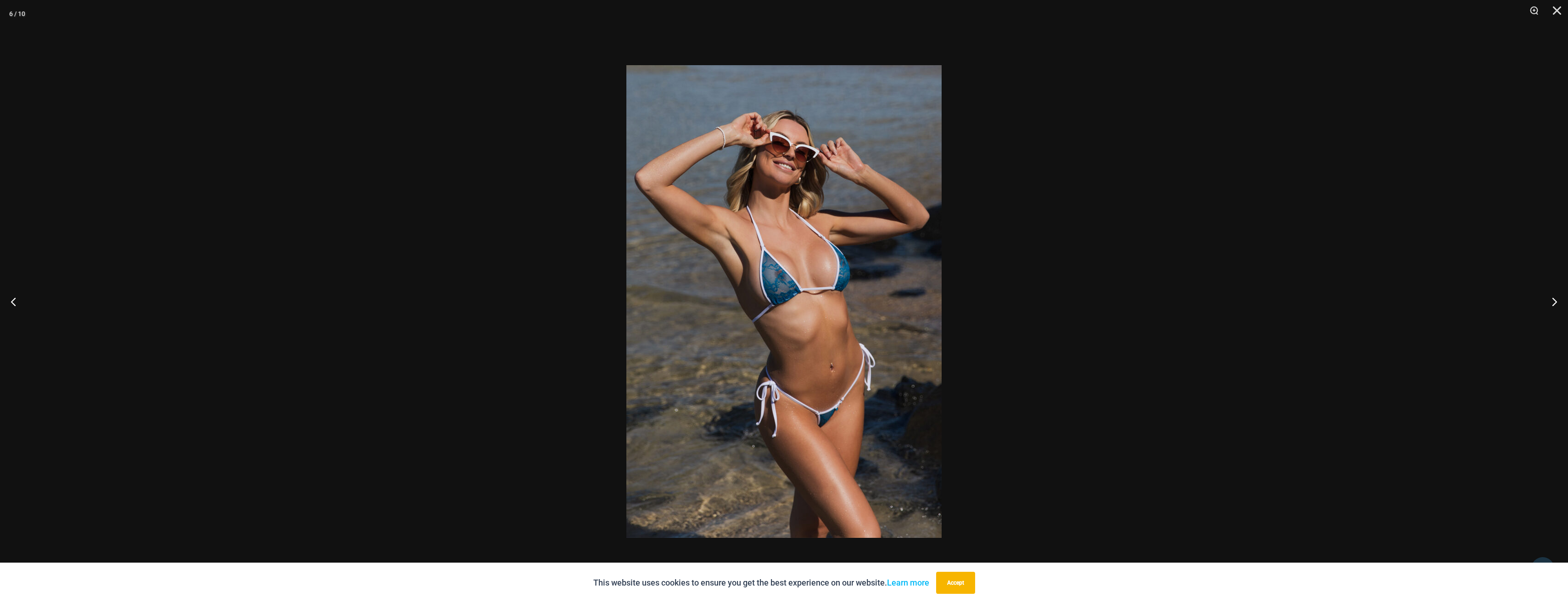
click at [1038, 326] on div at bounding box center [784, 301] width 1568 height 603
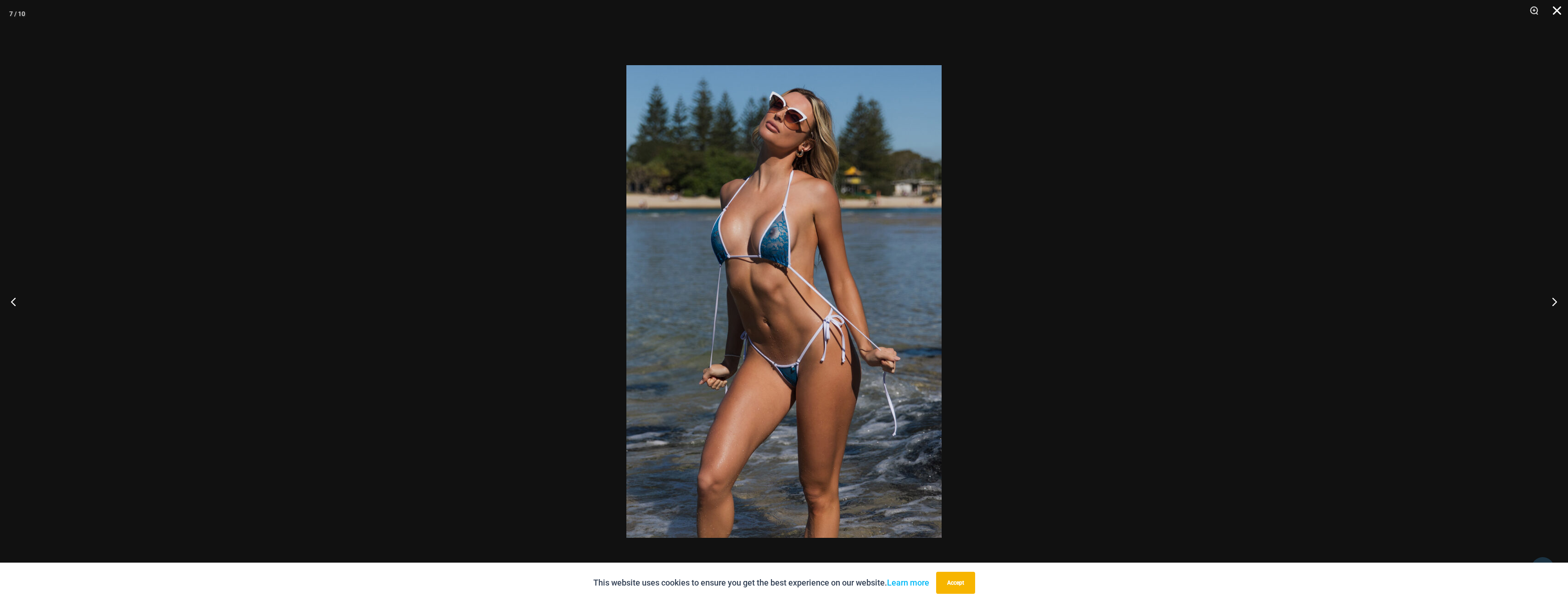
click at [1557, 11] on button "Close" at bounding box center [1553, 13] width 23 height 28
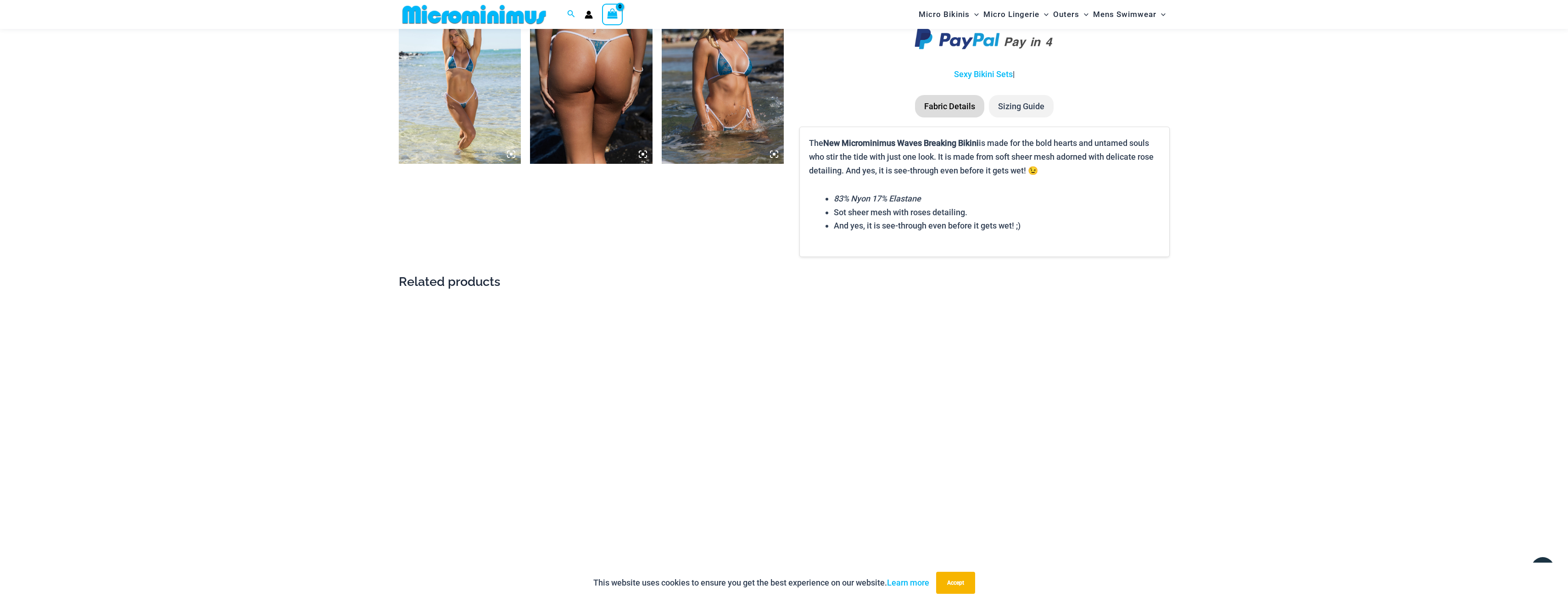
scroll to position [1231, 0]
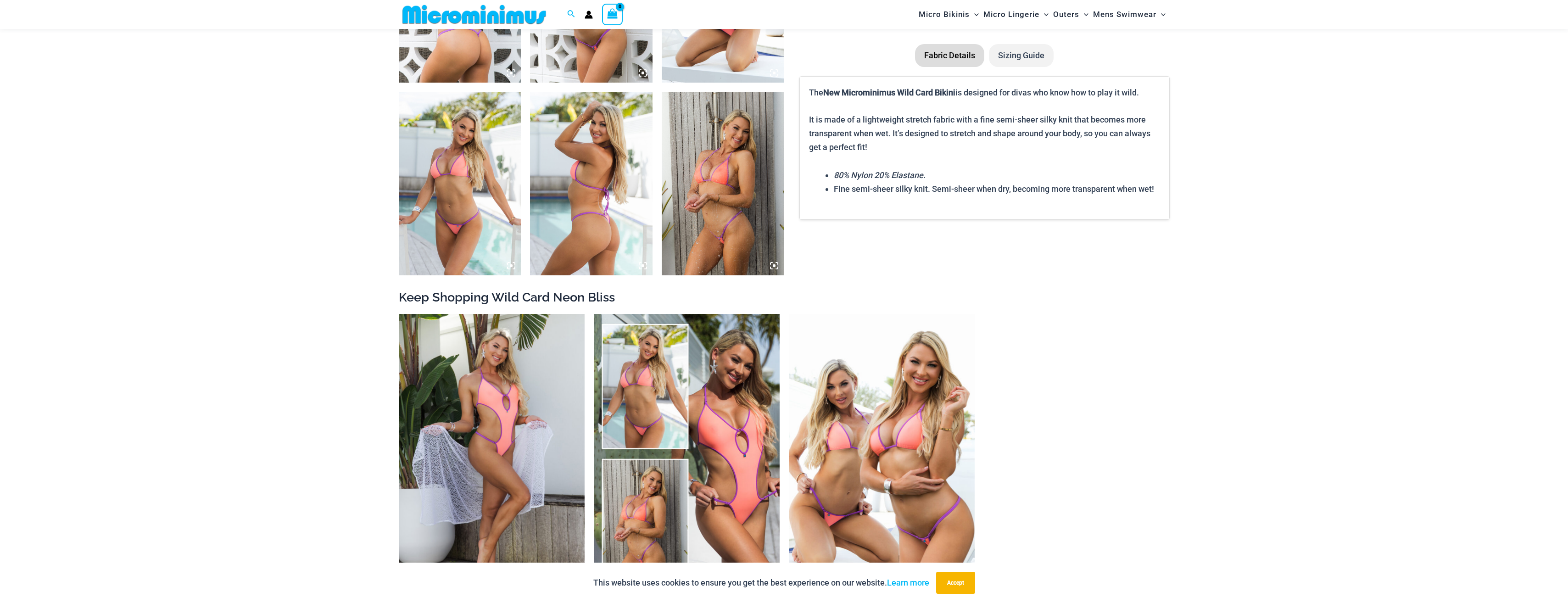
scroll to position [1370, 0]
